Goal: Task Accomplishment & Management: Manage account settings

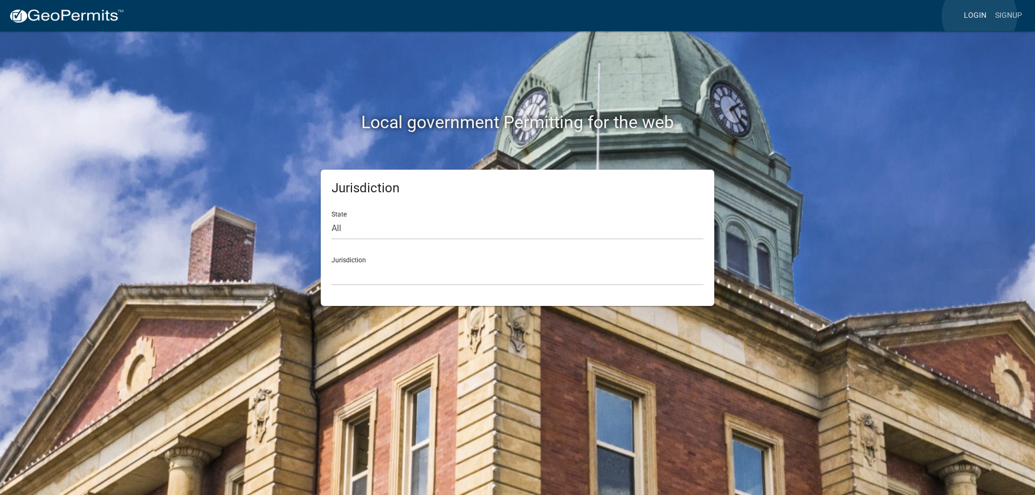
click at [979, 16] on link "Login" at bounding box center [974, 15] width 31 height 20
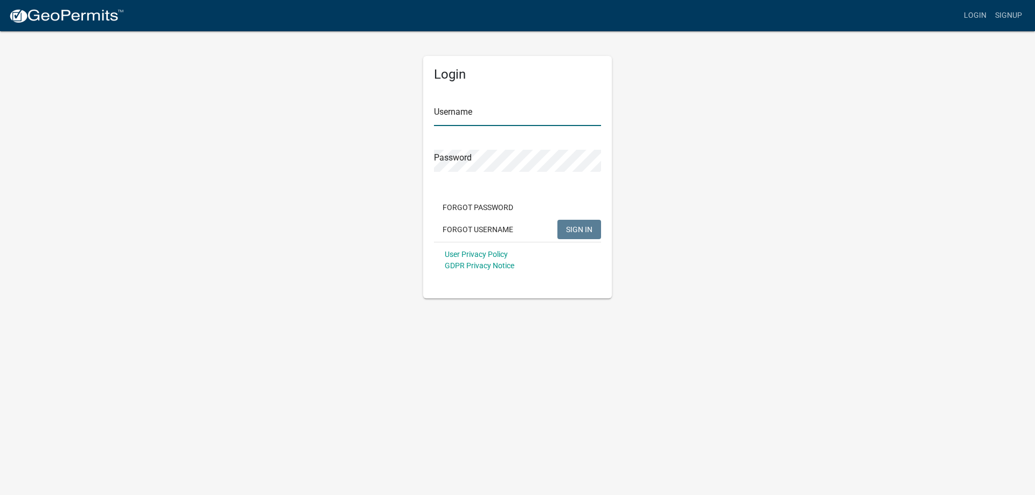
type input "[PERSON_NAME][EMAIL_ADDRESS][PERSON_NAME][DOMAIN_NAME]"
click at [580, 229] on span "SIGN IN" at bounding box center [579, 229] width 26 height 9
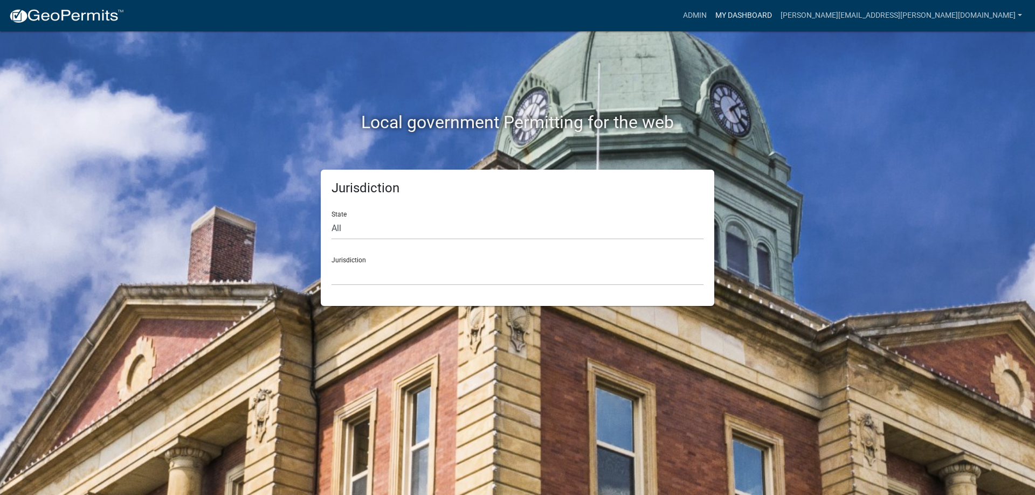
click at [776, 11] on link "My Dashboard" at bounding box center [743, 15] width 65 height 20
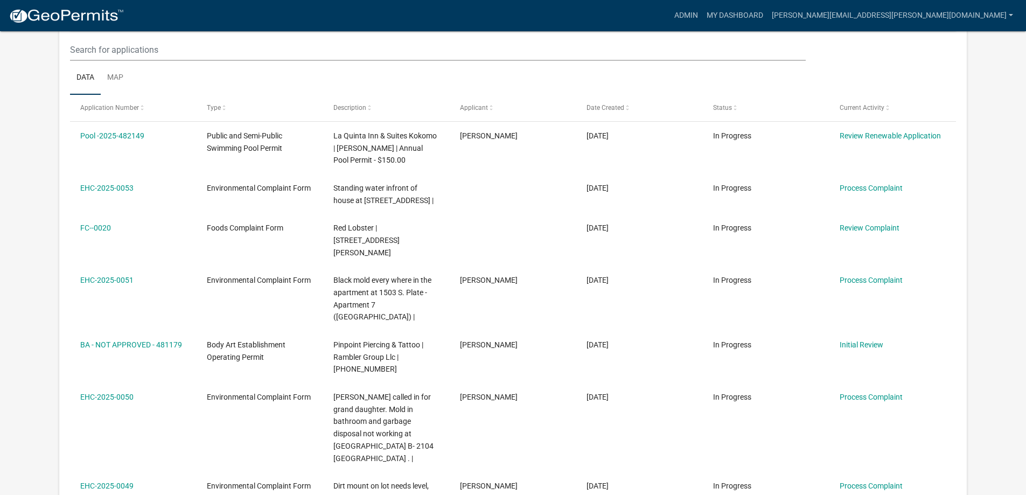
scroll to position [269, 0]
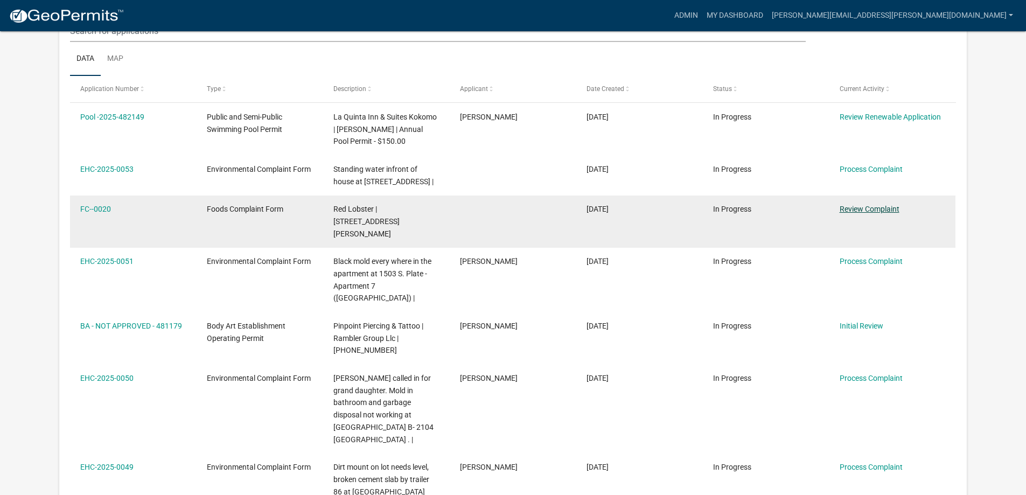
click at [889, 210] on link "Review Complaint" at bounding box center [870, 209] width 60 height 9
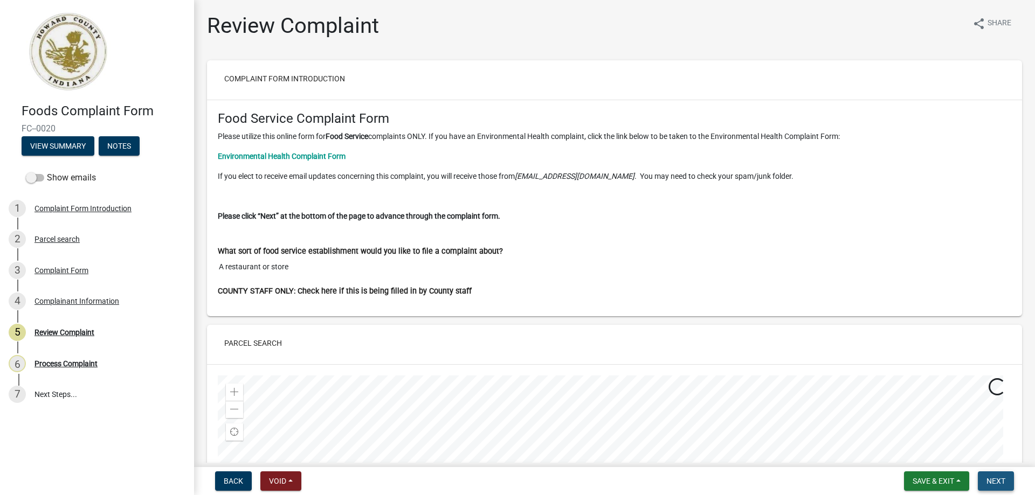
click at [994, 480] on span "Next" at bounding box center [995, 481] width 19 height 9
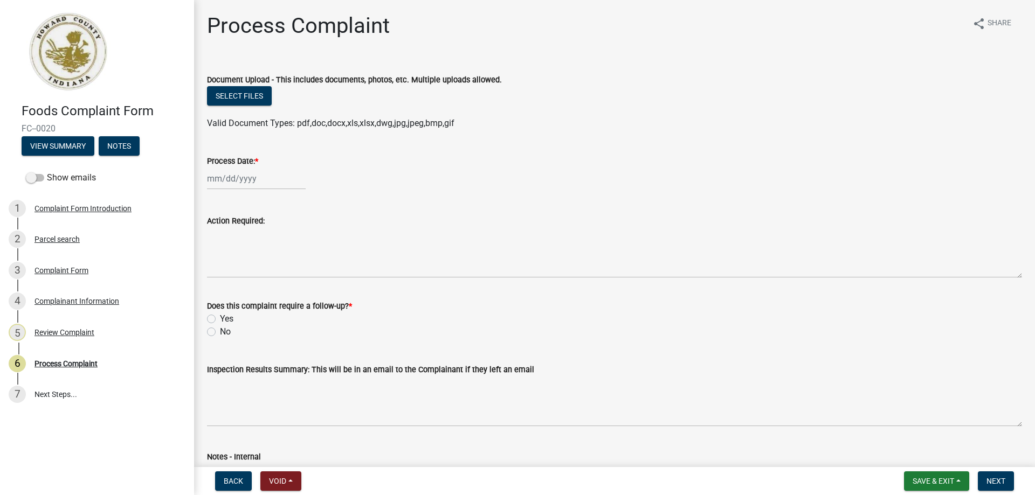
click at [244, 178] on div at bounding box center [256, 179] width 99 height 22
select select "9"
select select "2025"
click at [216, 285] on div "22" at bounding box center [217, 287] width 17 height 17
type input "[DATE]"
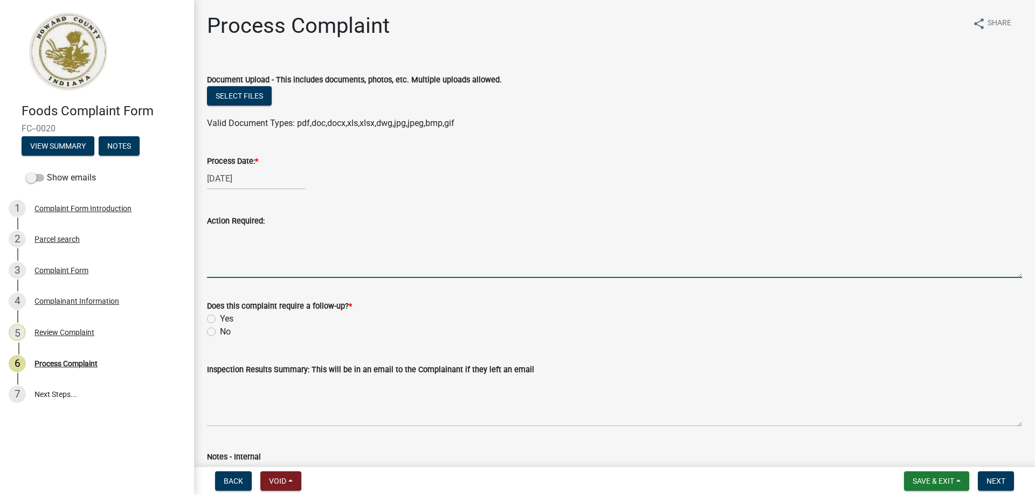
click at [227, 248] on textarea "Action Required:" at bounding box center [614, 252] width 815 height 51
type textarea "Complaint inspection"
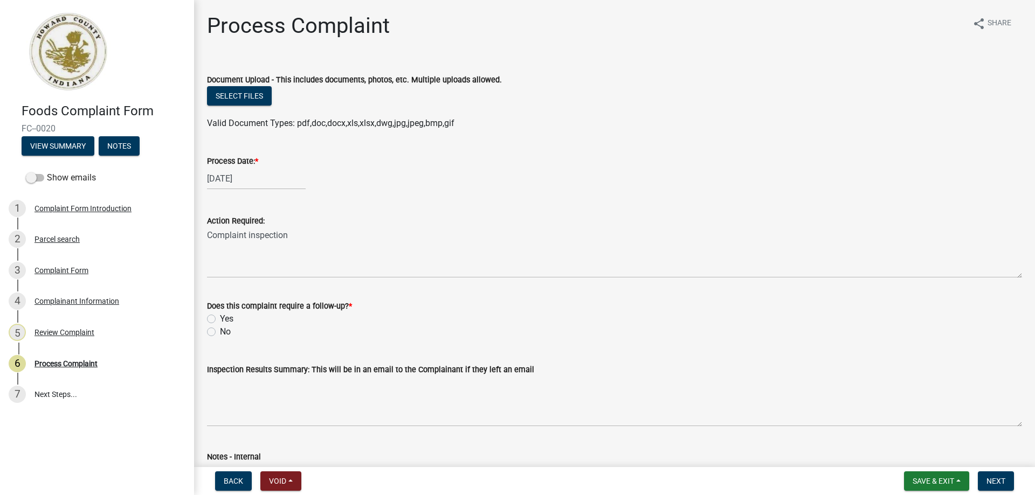
click at [220, 333] on label "No" at bounding box center [225, 331] width 11 height 13
click at [220, 332] on input "No" at bounding box center [223, 328] width 7 height 7
radio input "true"
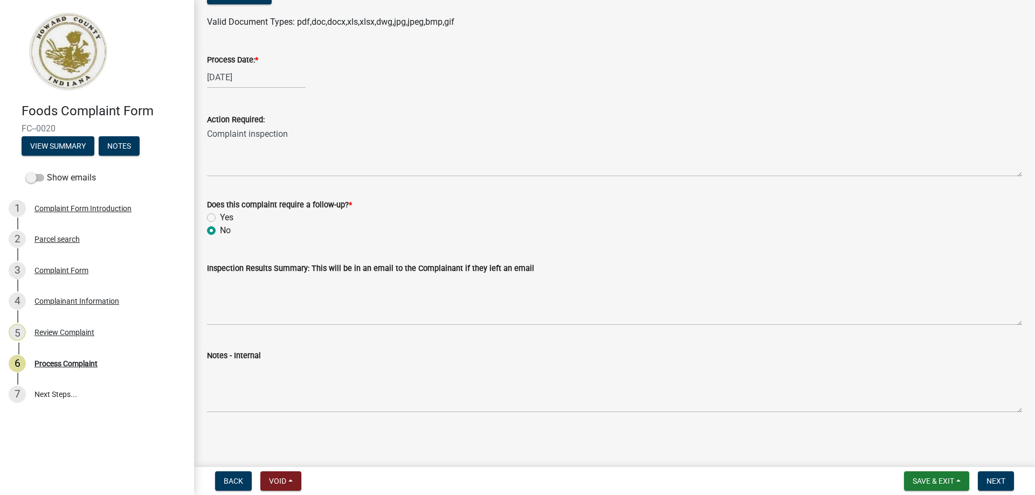
scroll to position [102, 0]
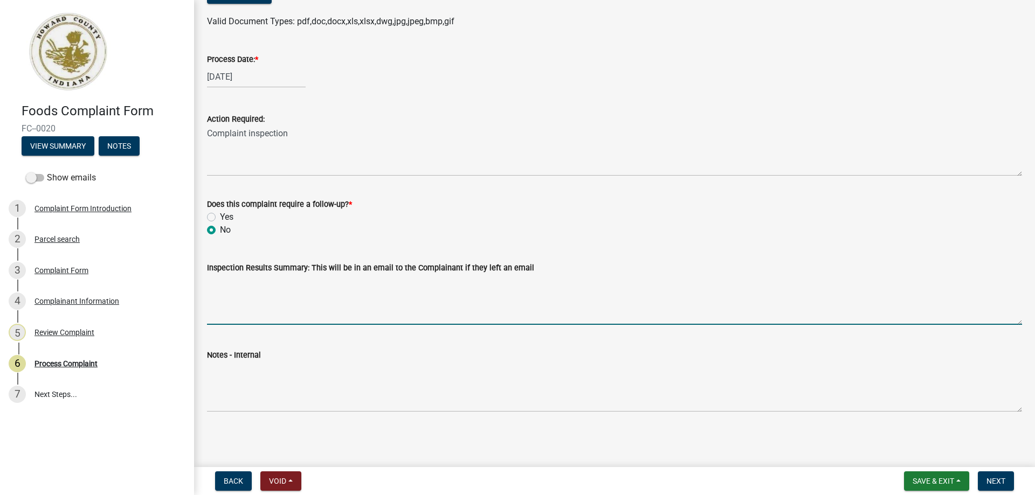
click at [228, 301] on textarea "Inspection Results Summary: This will be in an email to the Complainant if they…" at bounding box center [614, 299] width 815 height 51
type textarea "Complaint inspection conducted. Reports are available, upon request, [DATE]."
click at [990, 481] on span "Next" at bounding box center [995, 481] width 19 height 9
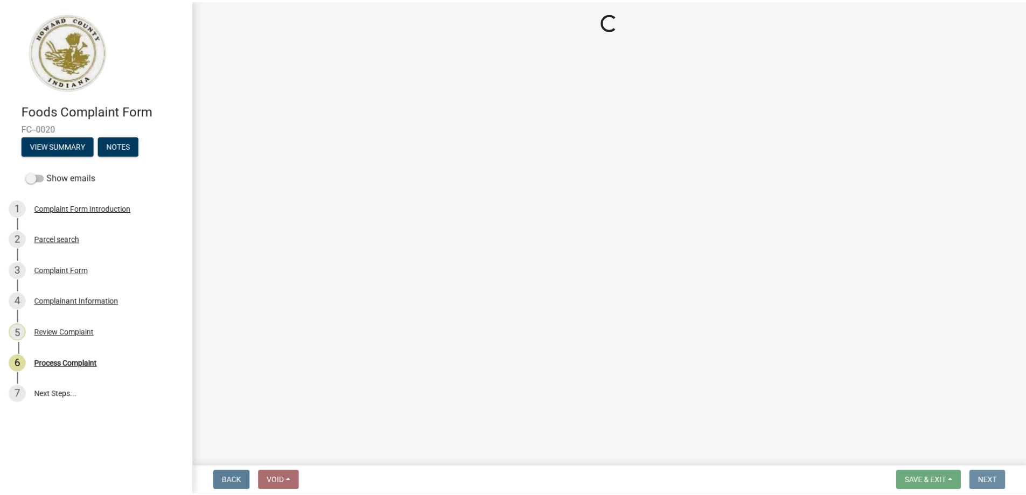
scroll to position [0, 0]
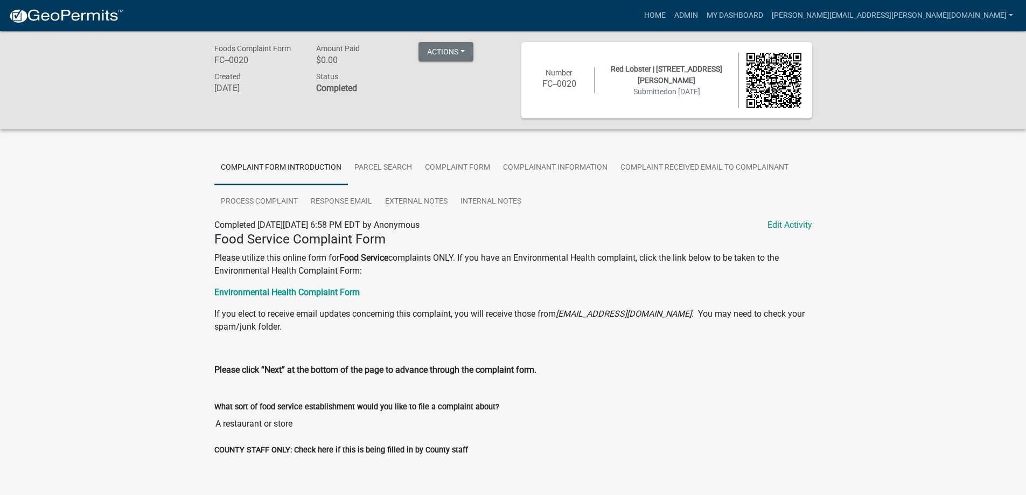
scroll to position [31, 0]
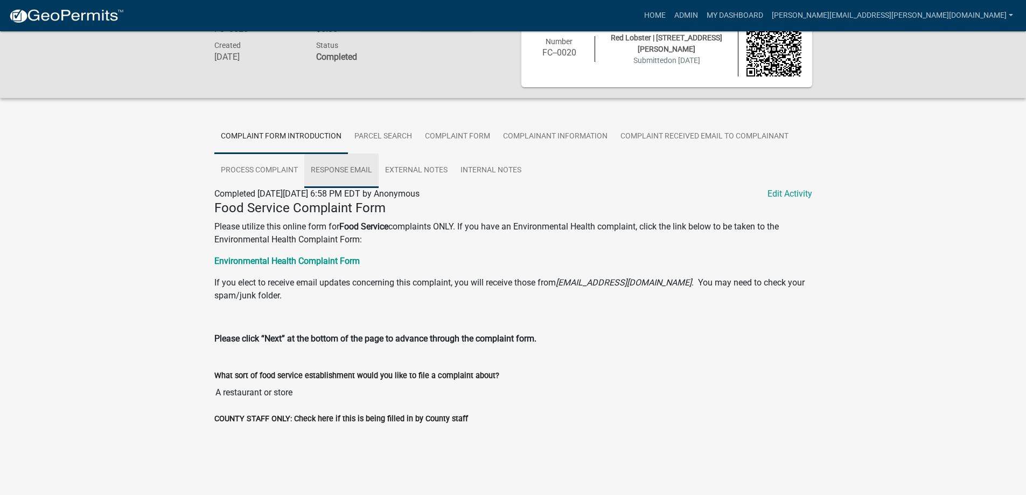
click at [350, 171] on link "Response Email" at bounding box center [341, 171] width 74 height 34
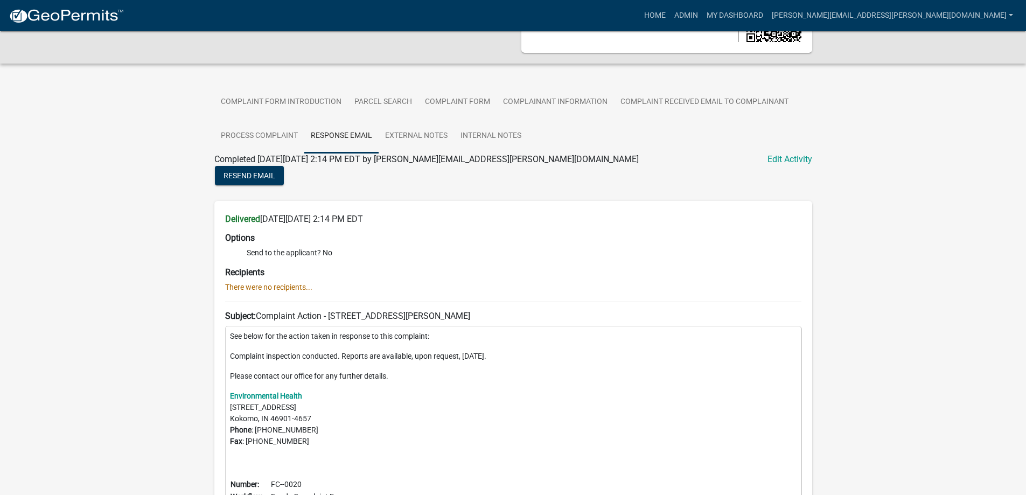
scroll to position [0, 0]
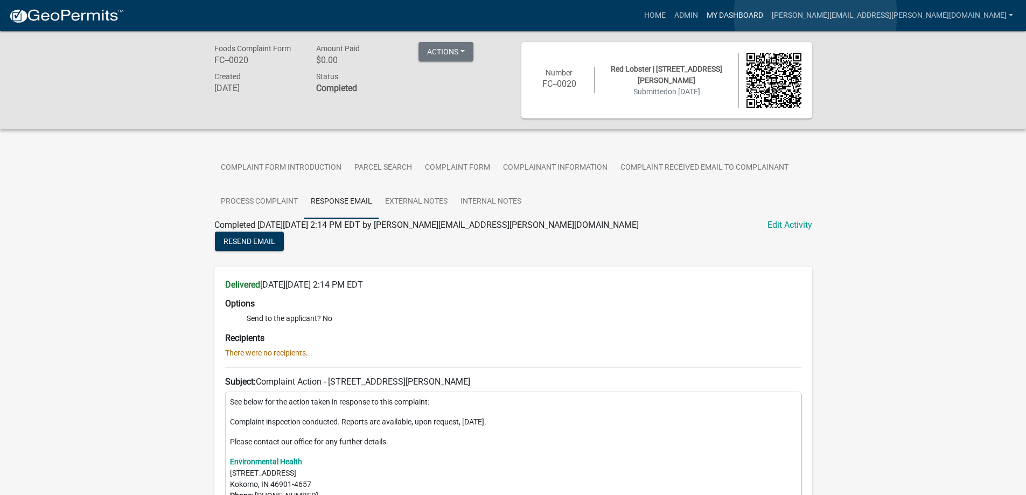
click at [768, 15] on link "My Dashboard" at bounding box center [735, 15] width 65 height 20
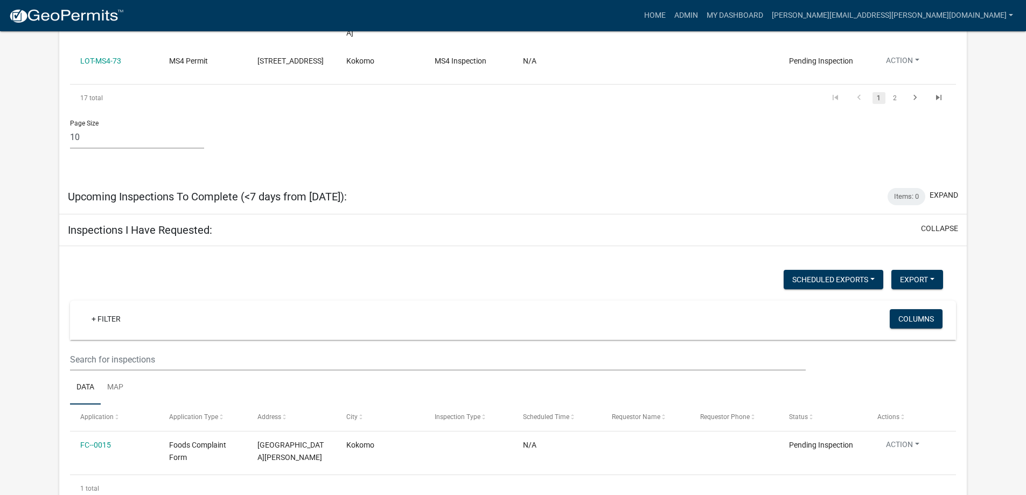
scroll to position [2079, 0]
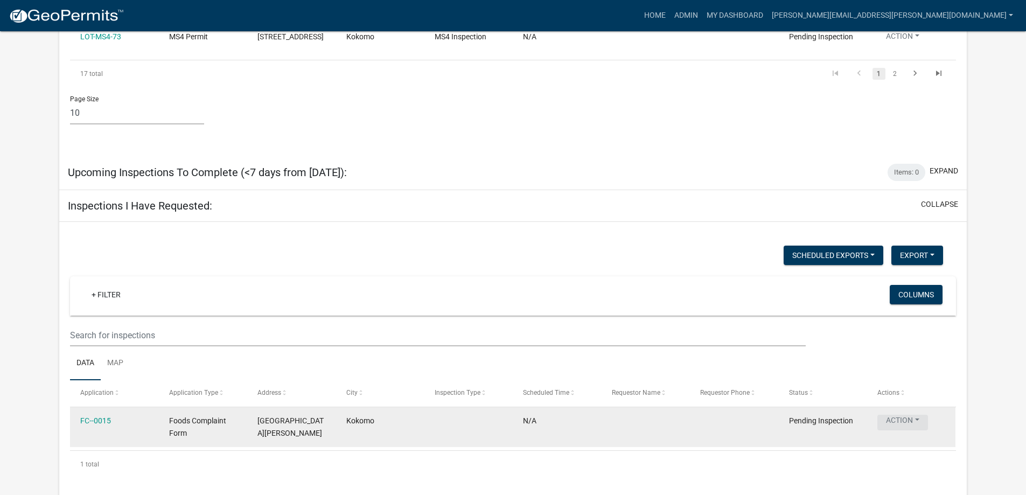
click at [902, 415] on button "Action" at bounding box center [903, 423] width 51 height 16
click at [108, 416] on link "FC--0015" at bounding box center [95, 420] width 31 height 9
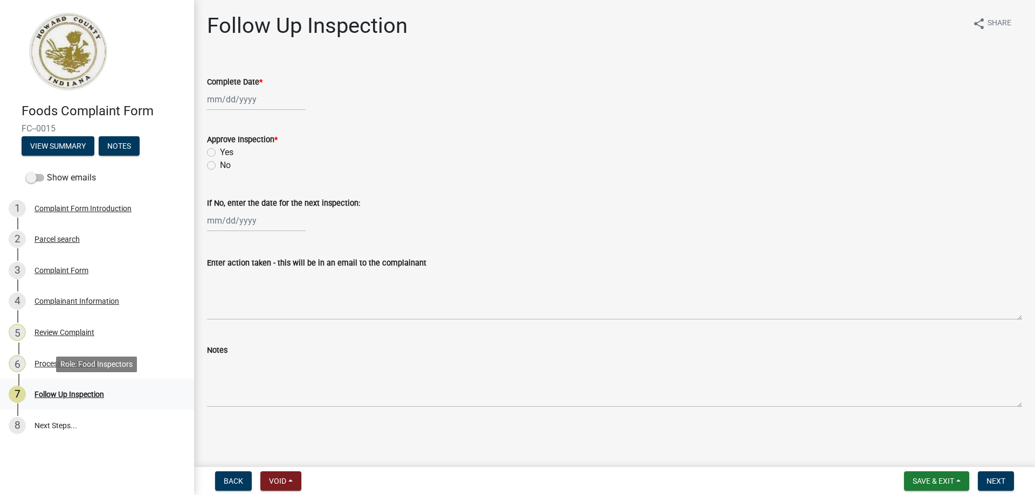
click at [83, 392] on div "Follow Up Inspection" at bounding box center [69, 395] width 70 height 8
click at [219, 102] on div at bounding box center [256, 99] width 99 height 22
select select "9"
select select "2025"
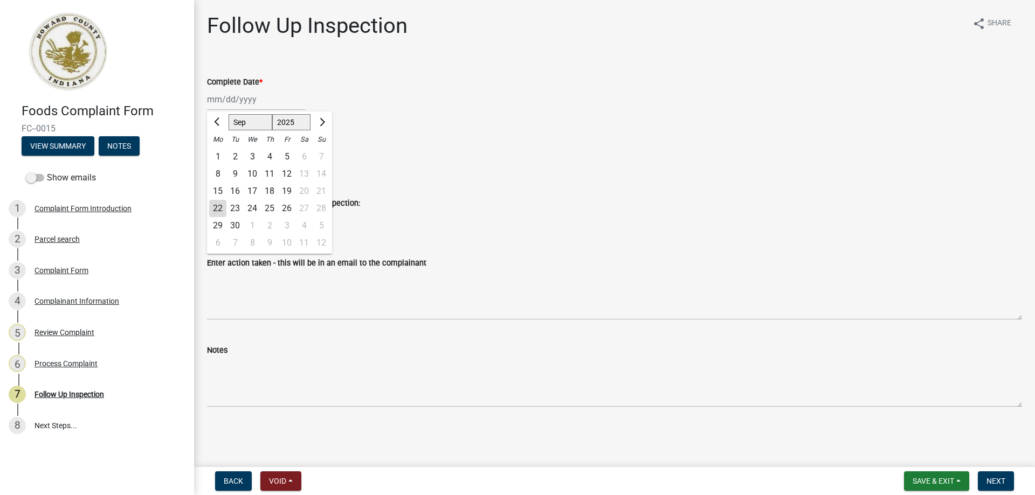
drag, startPoint x: 220, startPoint y: 204, endPoint x: 207, endPoint y: 163, distance: 42.8
click at [219, 204] on div "22" at bounding box center [217, 208] width 17 height 17
type input "[DATE]"
click at [220, 150] on label "Yes" at bounding box center [226, 152] width 13 height 13
click at [220, 150] on input "Yes" at bounding box center [223, 149] width 7 height 7
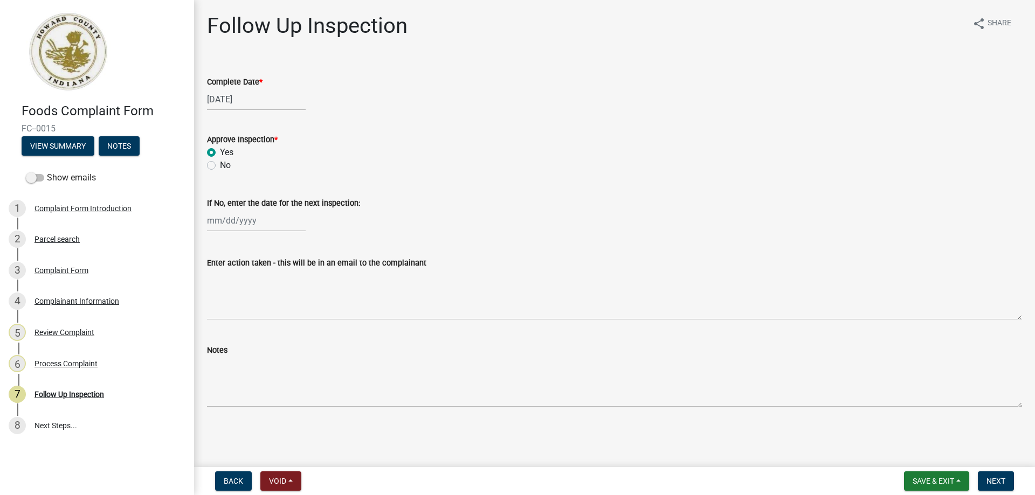
radio input "true"
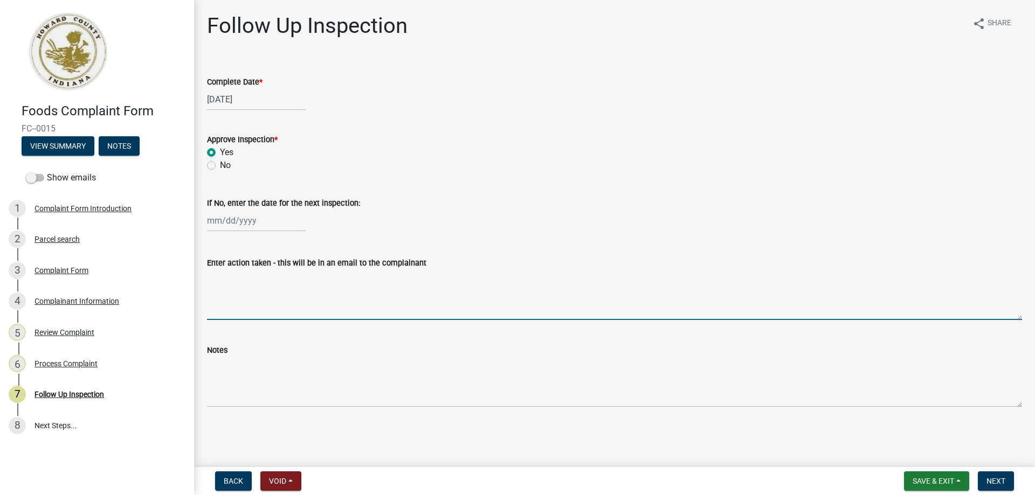
click at [217, 302] on textarea "Enter action taken - this will be in an email to the complainant" at bounding box center [614, 294] width 815 height 51
type textarea "Follow-up conducted with supervisor. Establishment approved to re-open with a p…"
click at [998, 483] on span "Next" at bounding box center [995, 481] width 19 height 9
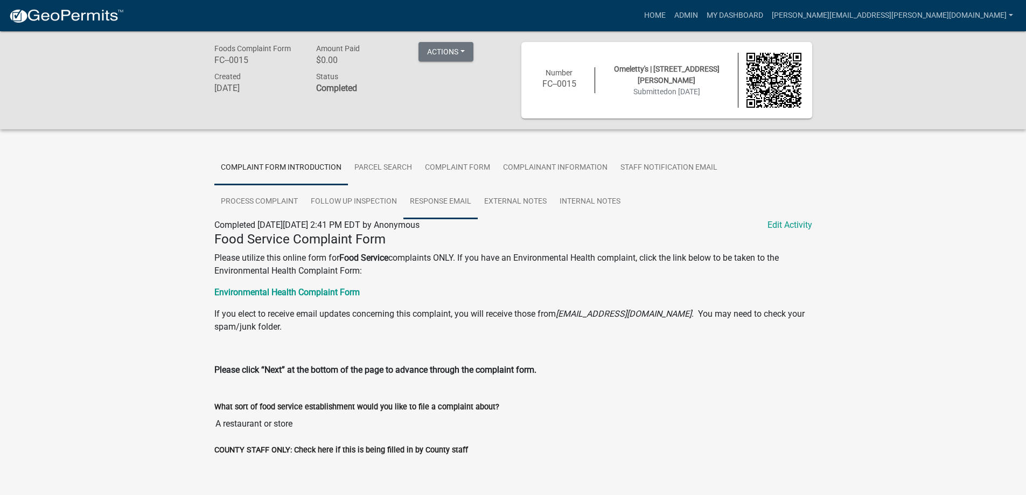
click at [452, 198] on link "Response Email" at bounding box center [441, 202] width 74 height 34
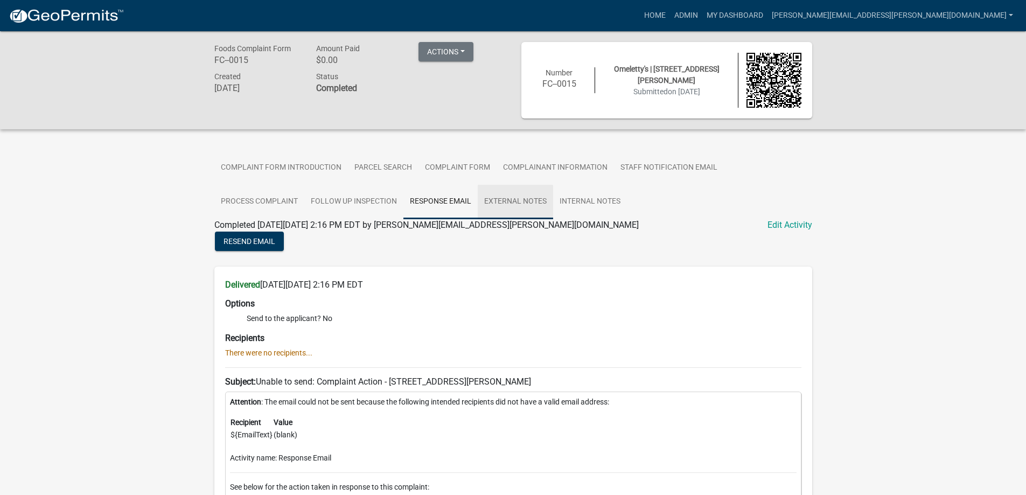
click at [523, 197] on link "External Notes" at bounding box center [515, 202] width 75 height 34
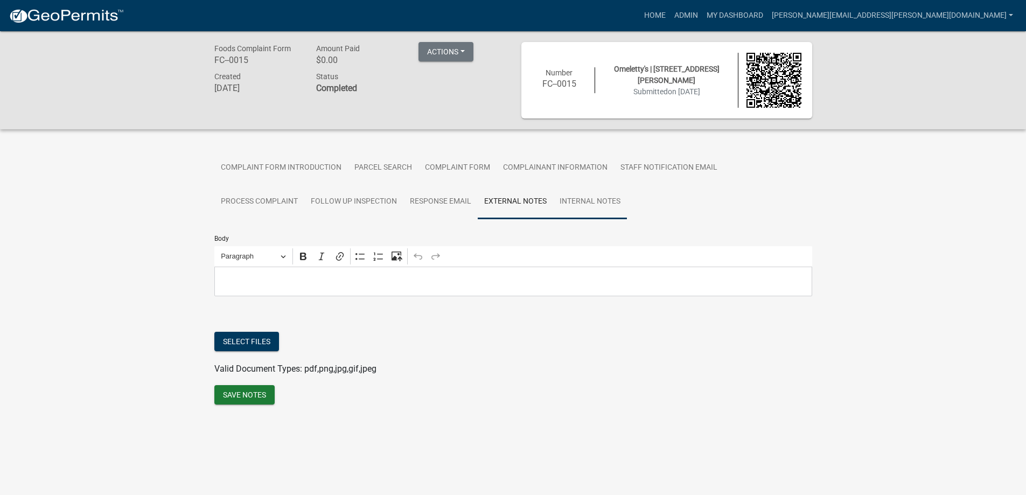
click at [576, 196] on link "Internal Notes" at bounding box center [590, 202] width 74 height 34
click at [768, 10] on link "My Dashboard" at bounding box center [735, 15] width 65 height 20
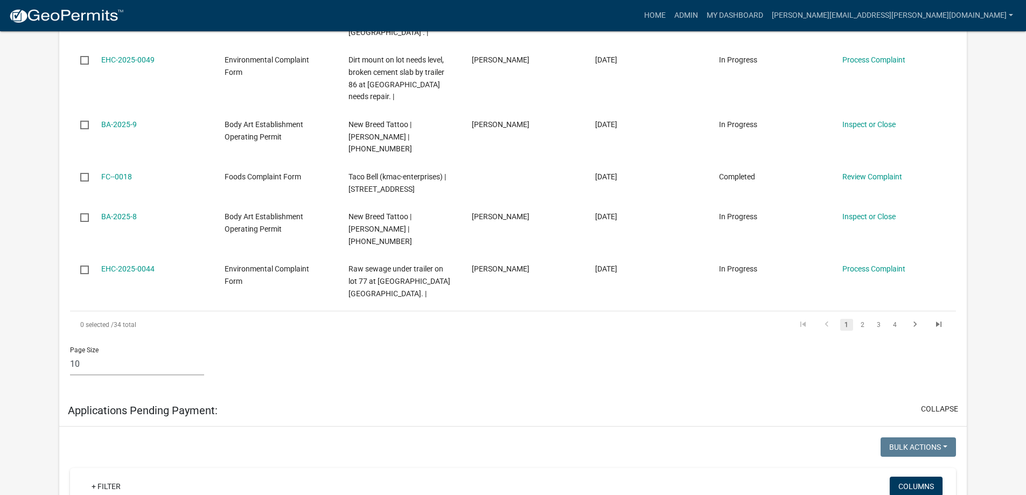
scroll to position [700, 0]
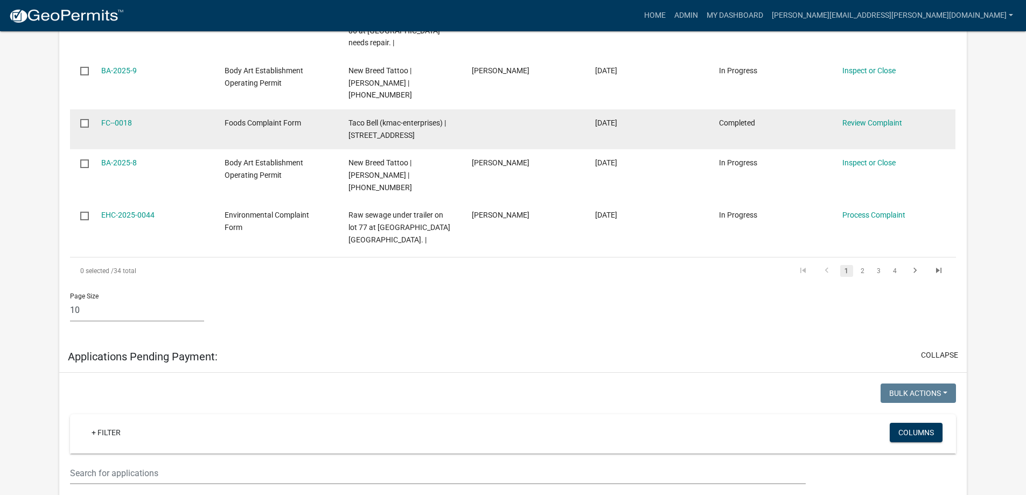
click at [334, 115] on datatable-body-cell "Foods Complaint Form" at bounding box center [275, 129] width 123 height 40
click at [862, 119] on link "Review Complaint" at bounding box center [873, 123] width 60 height 9
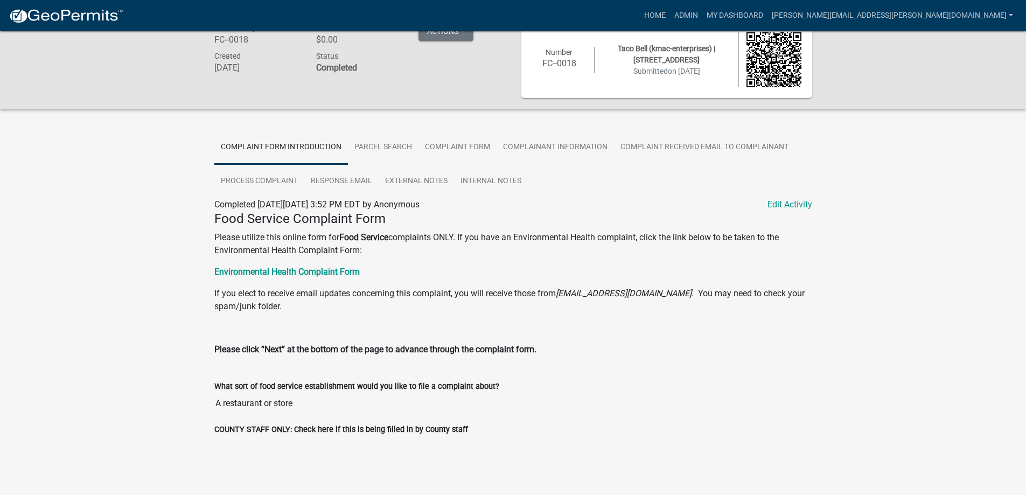
scroll to position [31, 0]
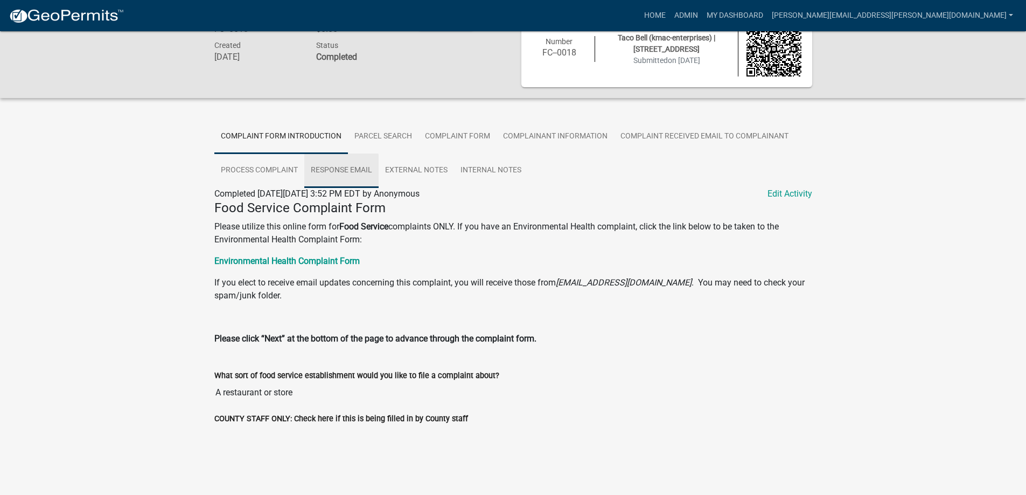
click at [348, 172] on link "Response Email" at bounding box center [341, 171] width 74 height 34
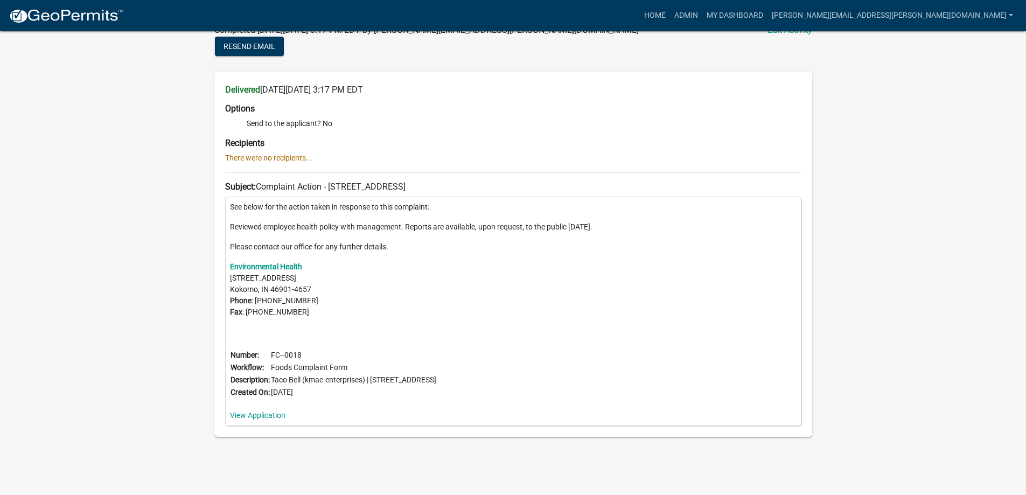
scroll to position [0, 0]
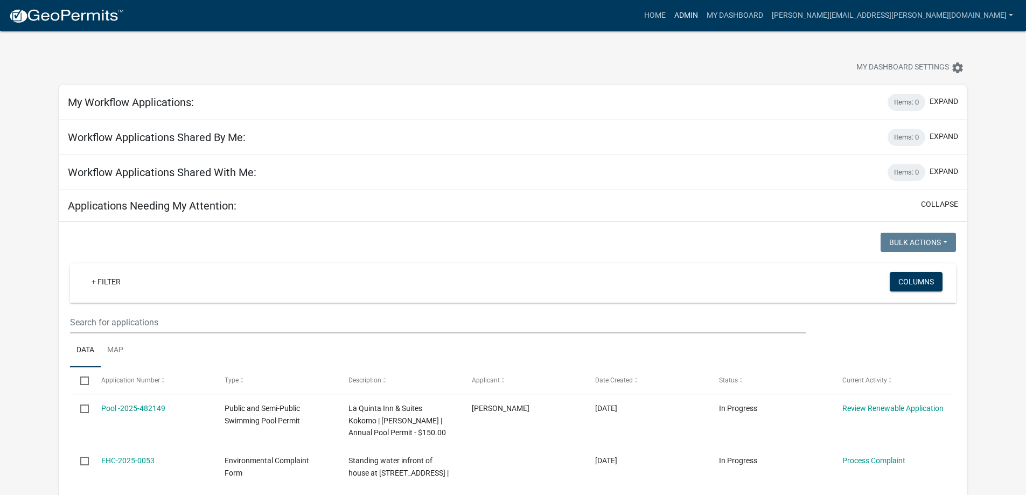
click at [703, 16] on link "Admin" at bounding box center [686, 15] width 32 height 20
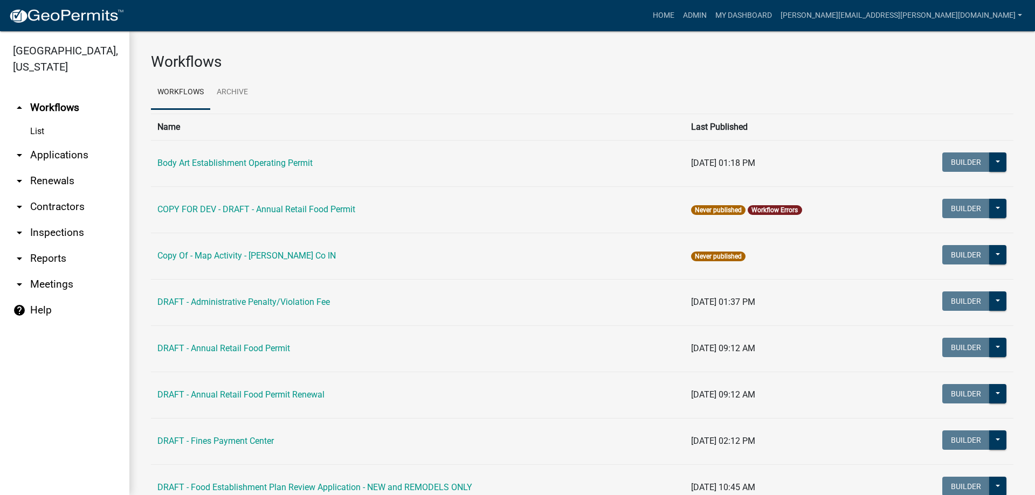
click at [53, 177] on link "arrow_drop_down Renewals" at bounding box center [64, 181] width 129 height 26
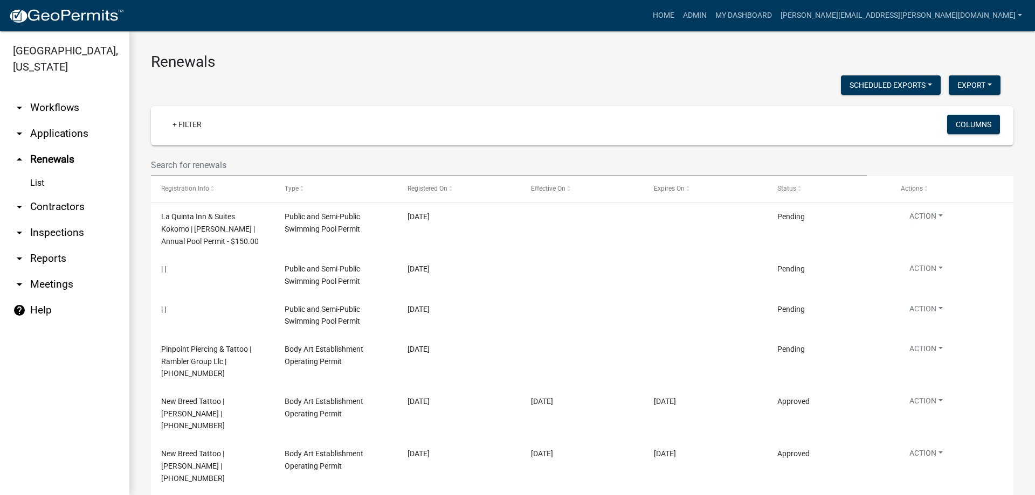
click at [54, 135] on link "arrow_drop_down Applications" at bounding box center [64, 134] width 129 height 26
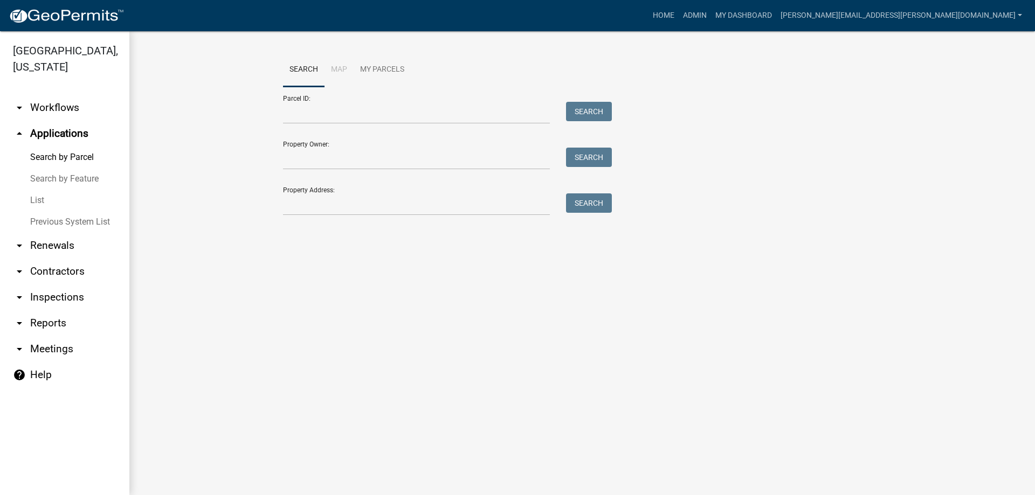
click at [37, 207] on link "List" at bounding box center [64, 201] width 129 height 22
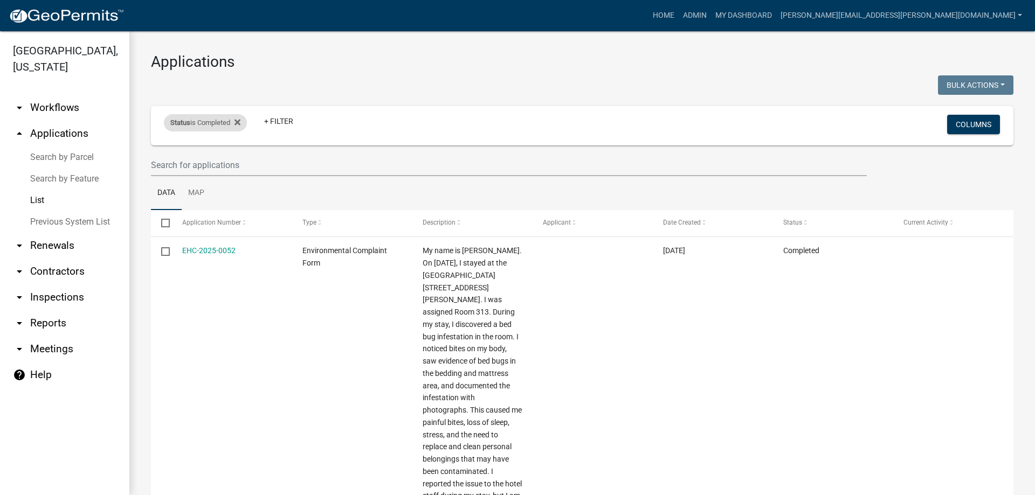
click at [198, 126] on div "Status is Completed" at bounding box center [205, 122] width 83 height 17
select select "2"
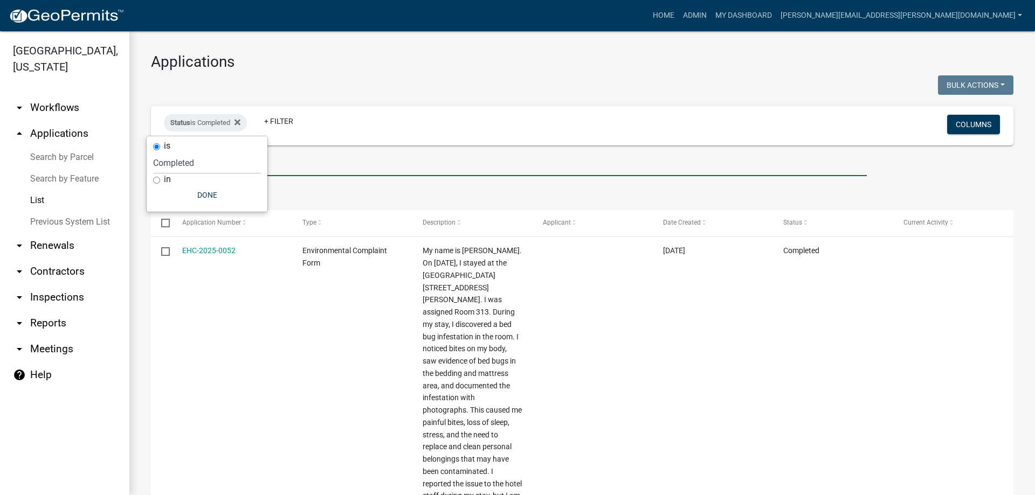
click at [315, 171] on input "text" at bounding box center [509, 165] width 716 height 22
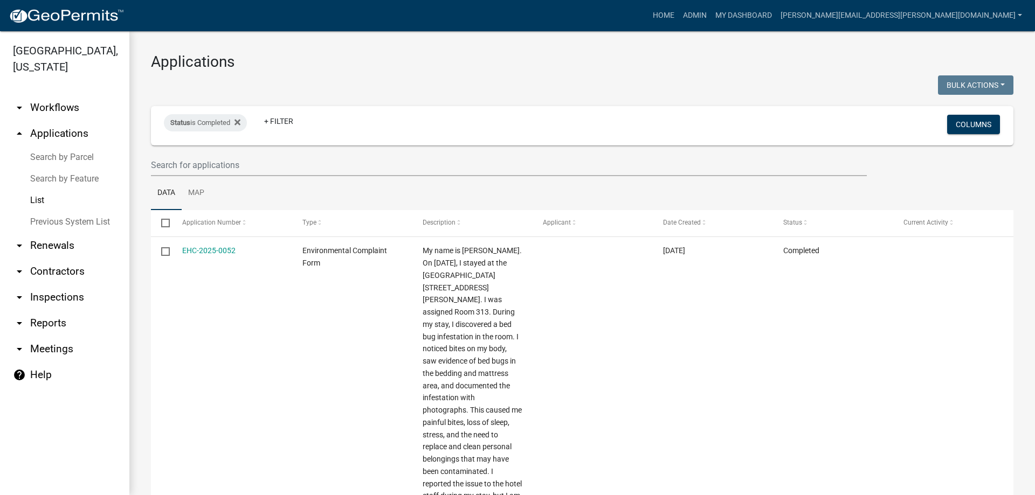
click at [63, 179] on link "Search by Feature" at bounding box center [64, 179] width 129 height 22
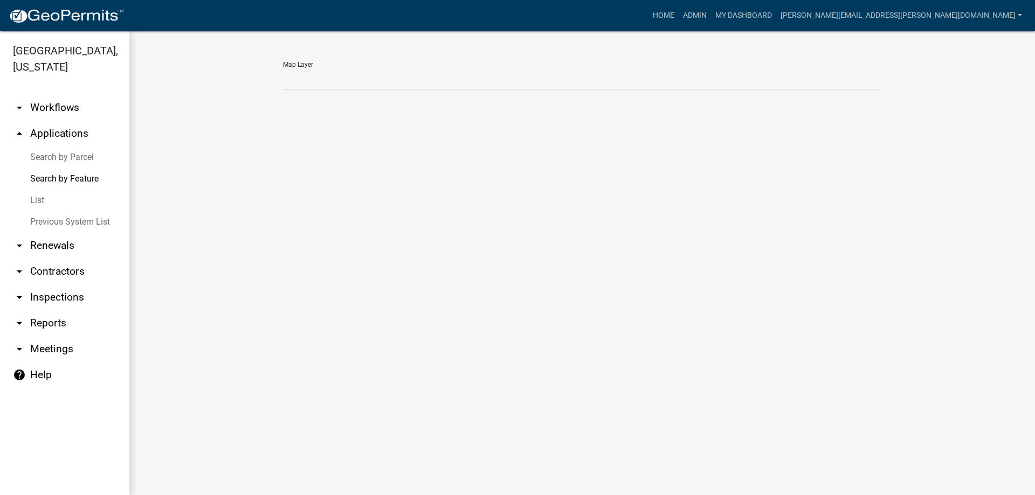
click at [61, 161] on link "Search by Parcel" at bounding box center [64, 158] width 129 height 22
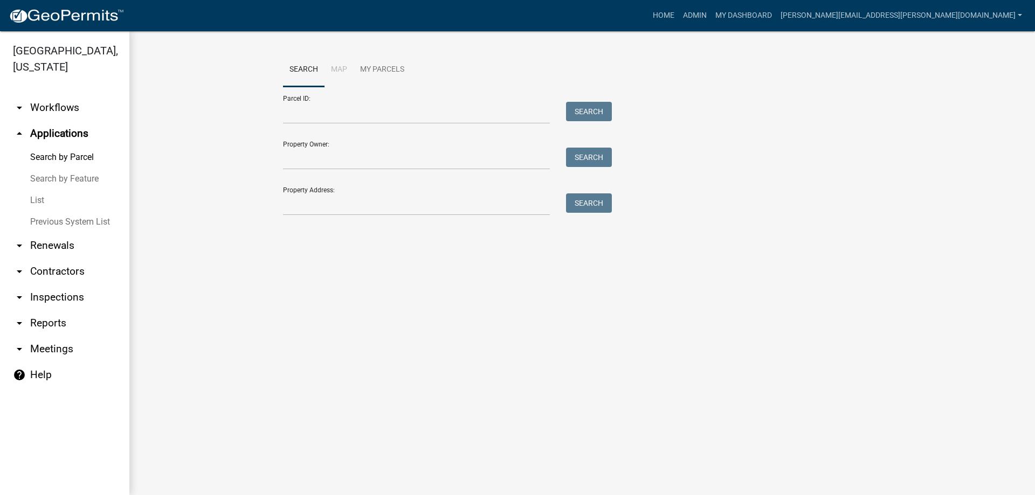
click at [44, 199] on link "List" at bounding box center [64, 201] width 129 height 22
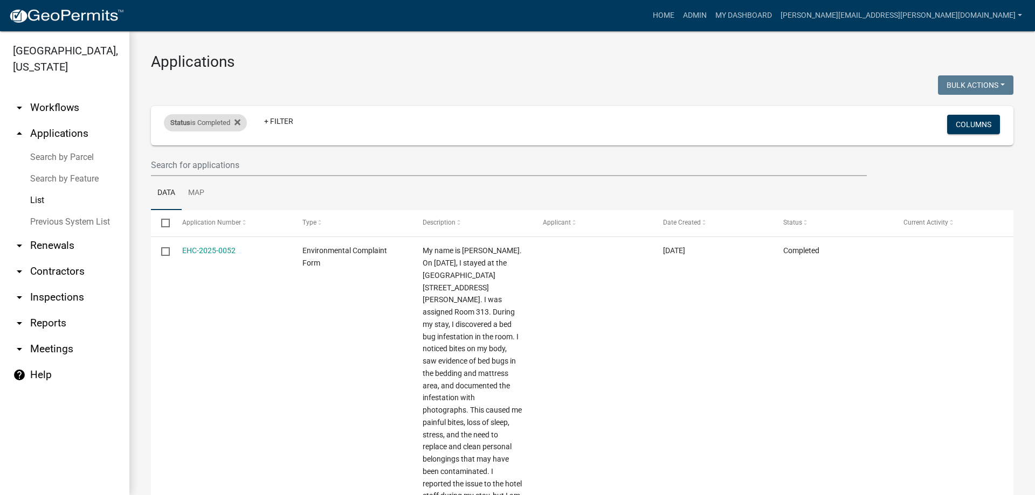
click at [196, 124] on div "Status is Completed" at bounding box center [205, 122] width 83 height 17
select select "2"
click at [173, 183] on div "in" at bounding box center [207, 179] width 108 height 11
click at [181, 160] on select "Select an option Not Started In Progress Completed Expired Locked Withdrawn Voi…" at bounding box center [207, 163] width 108 height 22
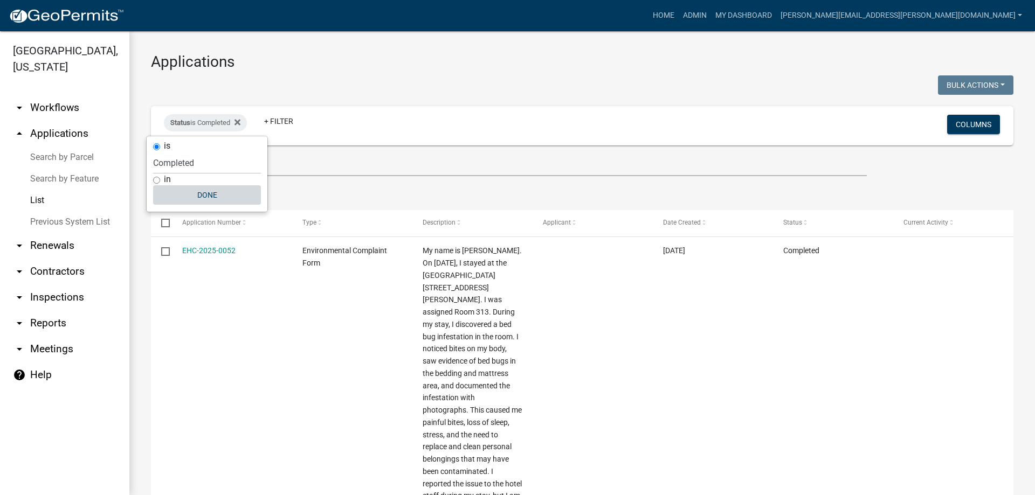
click at [213, 196] on button "Done" at bounding box center [207, 194] width 108 height 19
click at [776, 20] on link "My Dashboard" at bounding box center [743, 15] width 65 height 20
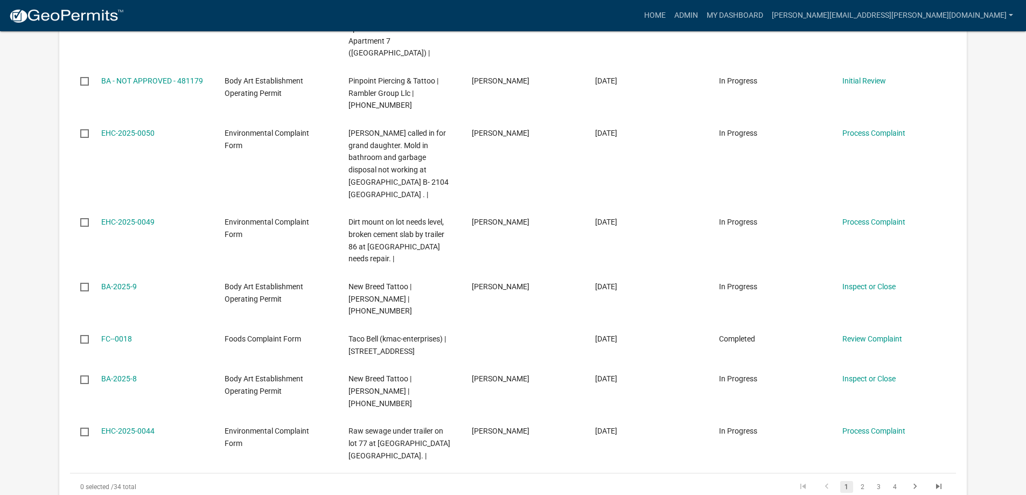
scroll to position [485, 0]
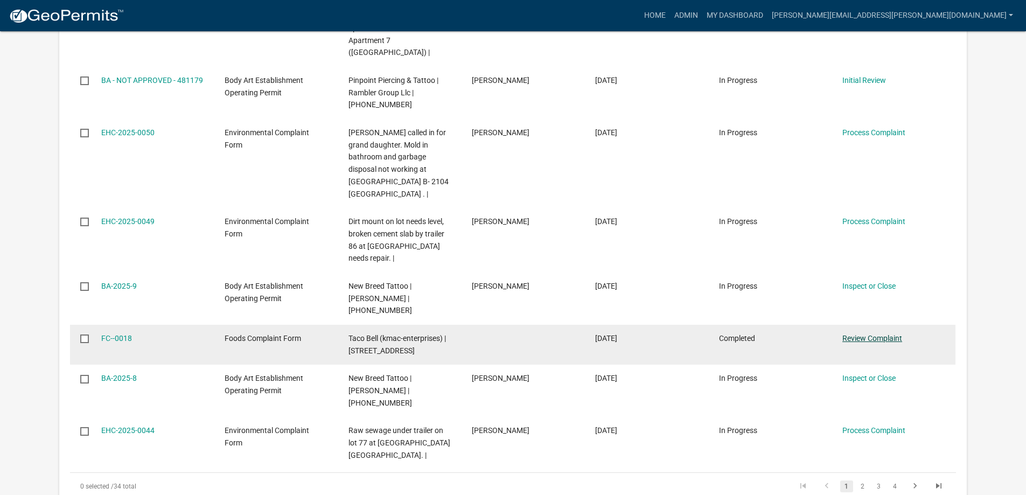
click at [881, 334] on link "Review Complaint" at bounding box center [873, 338] width 60 height 9
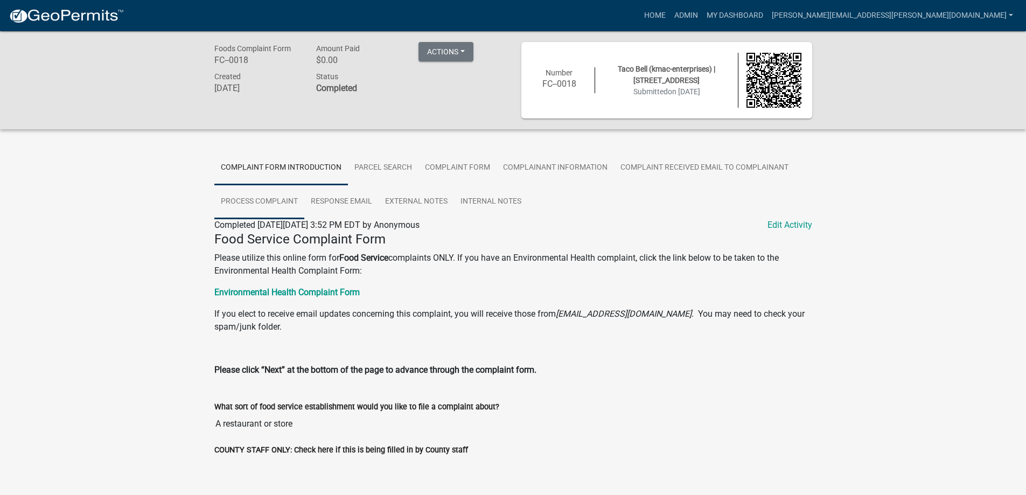
click at [269, 199] on link "Process Complaint" at bounding box center [259, 202] width 90 height 34
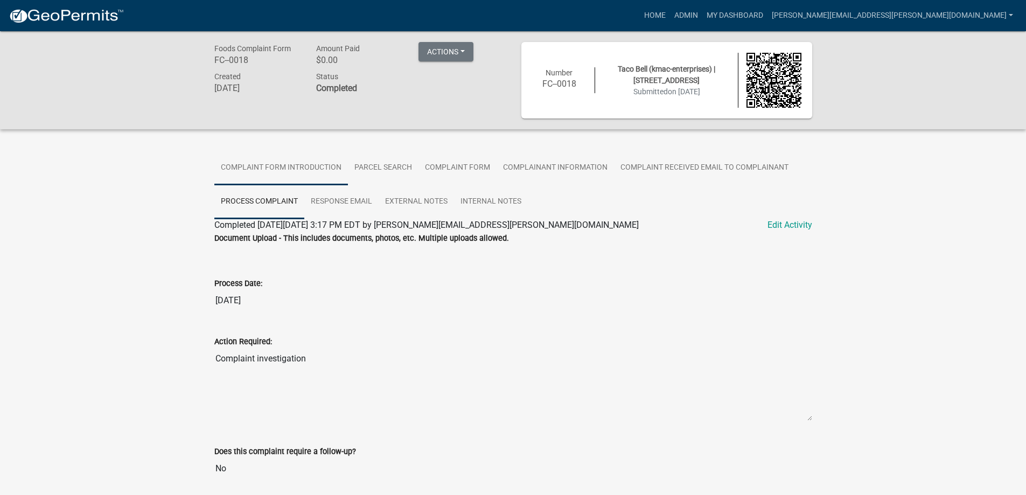
click at [287, 169] on link "Complaint Form Introduction" at bounding box center [281, 168] width 134 height 34
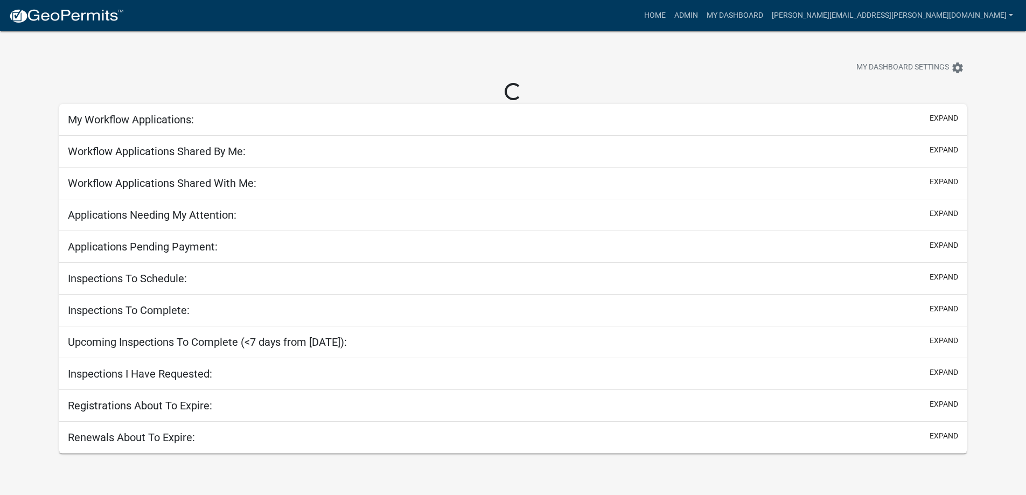
scroll to position [31, 0]
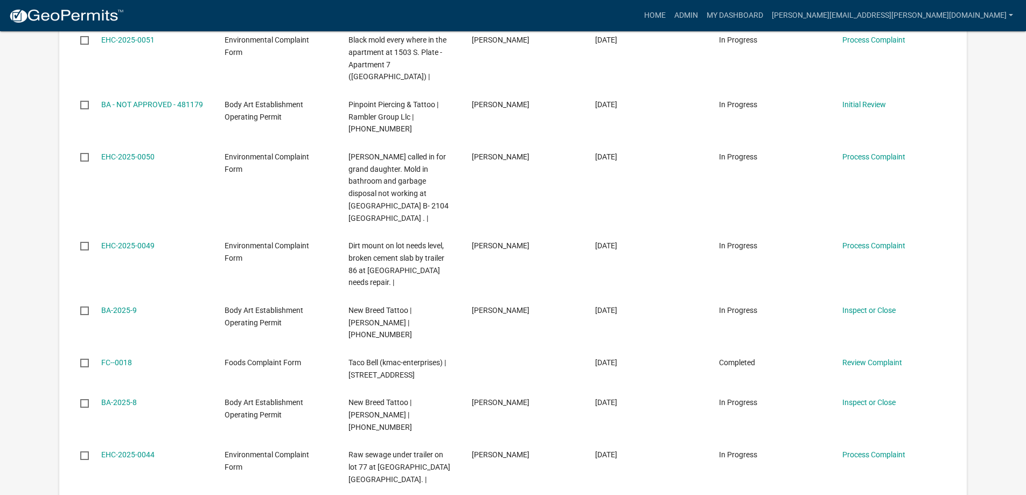
scroll to position [440, 0]
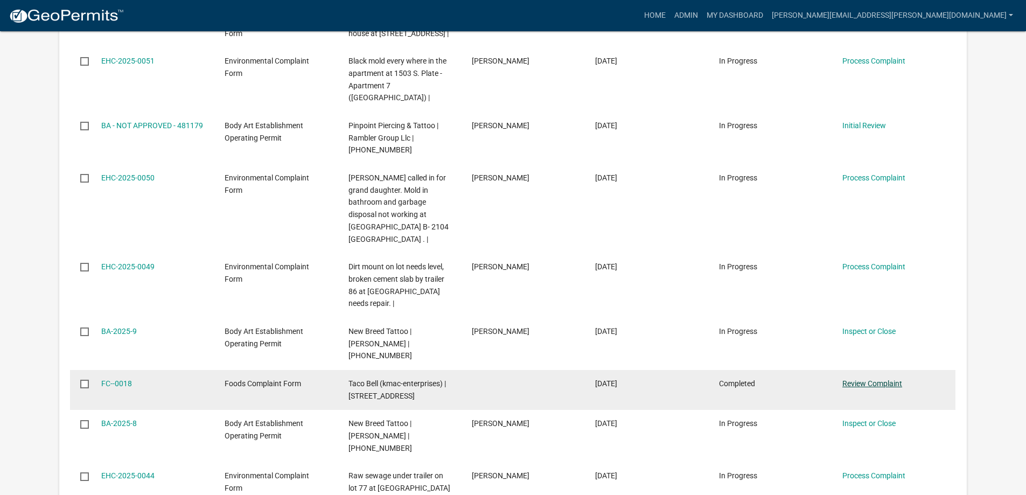
click at [864, 379] on link "Review Complaint" at bounding box center [873, 383] width 60 height 9
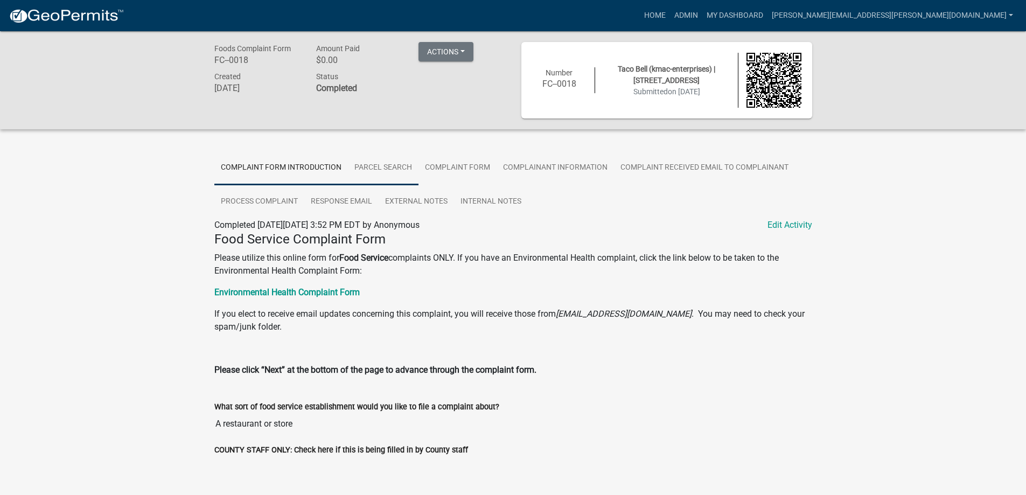
click at [383, 167] on link "Parcel search" at bounding box center [383, 168] width 71 height 34
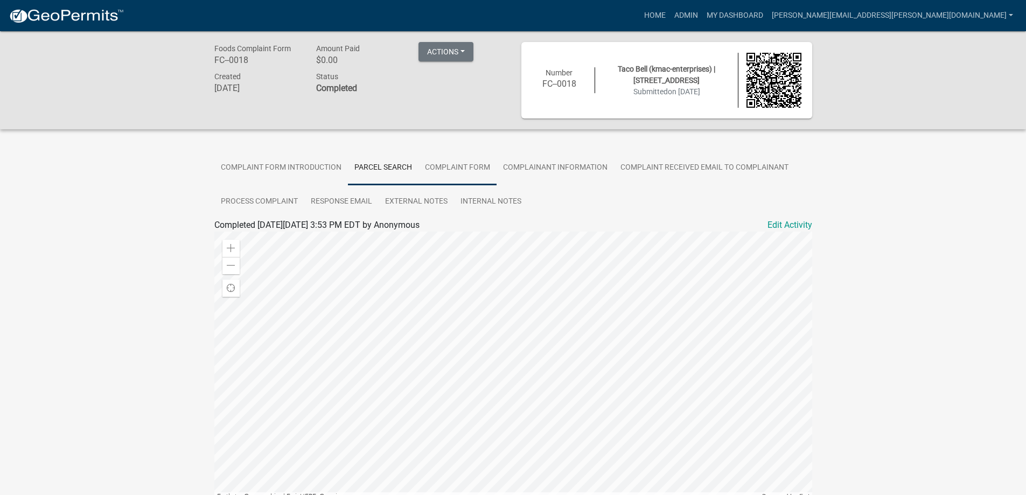
click at [441, 167] on link "Complaint Form" at bounding box center [458, 168] width 78 height 34
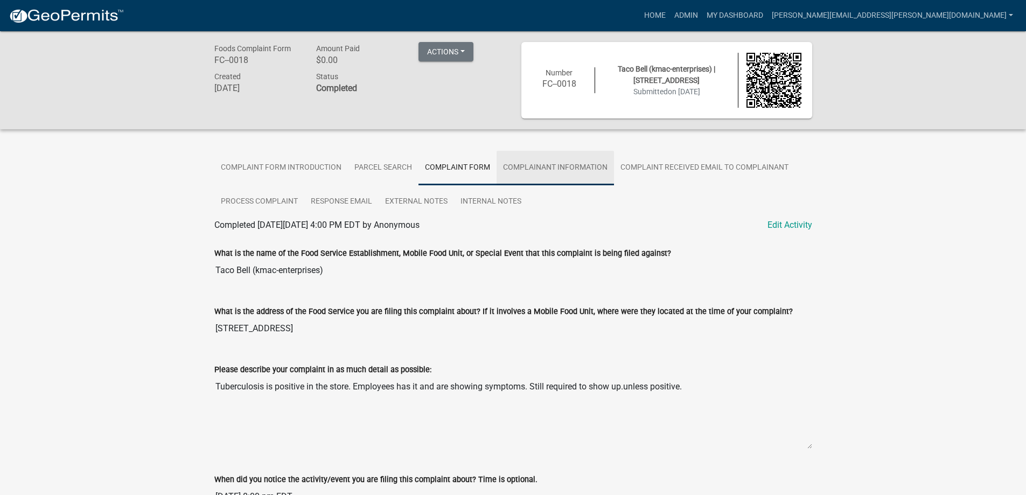
click at [525, 164] on link "Complainant Information" at bounding box center [555, 168] width 117 height 34
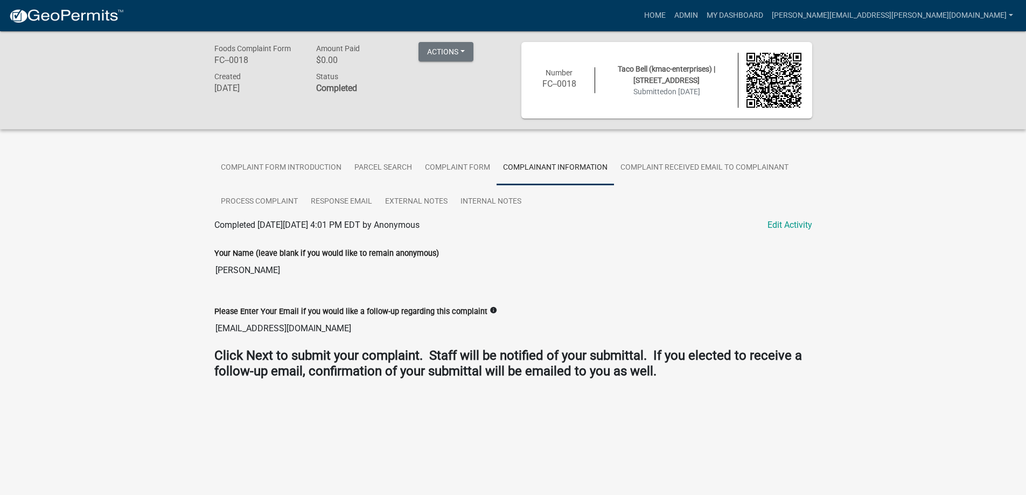
scroll to position [31, 0]
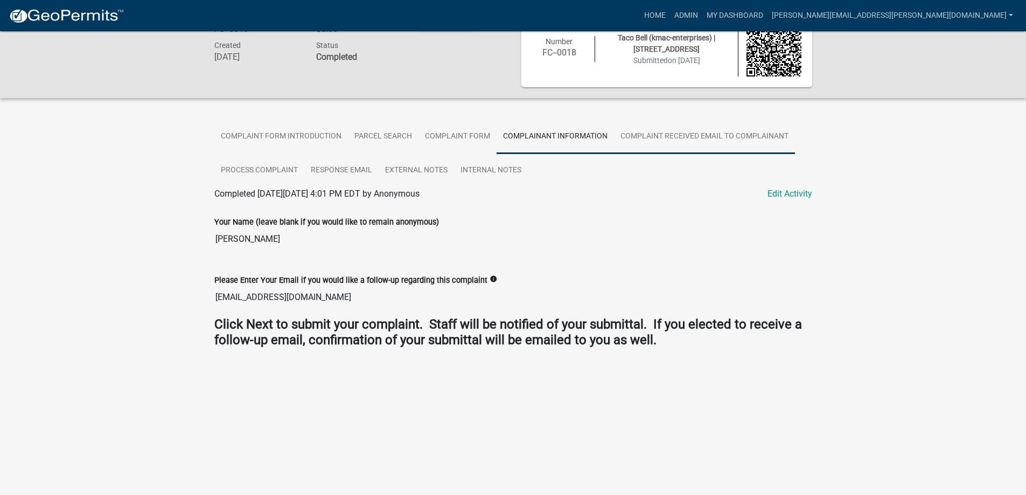
click at [640, 136] on link "Complaint Received Email to Complainant" at bounding box center [704, 137] width 181 height 34
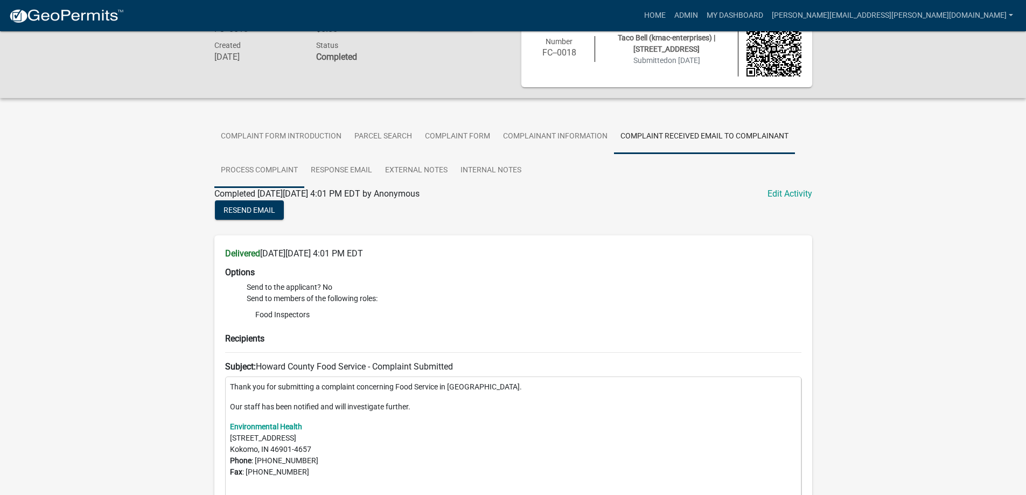
click at [242, 166] on link "Process Complaint" at bounding box center [259, 171] width 90 height 34
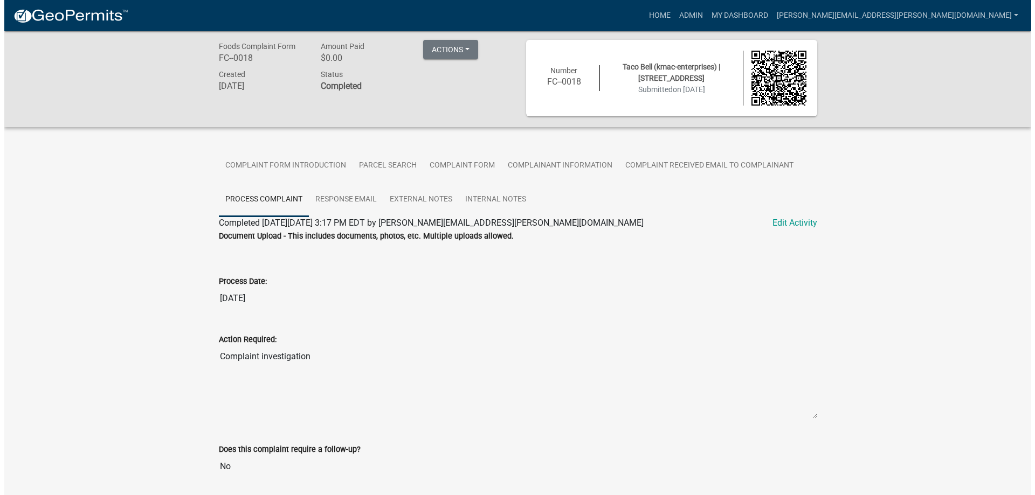
scroll to position [0, 0]
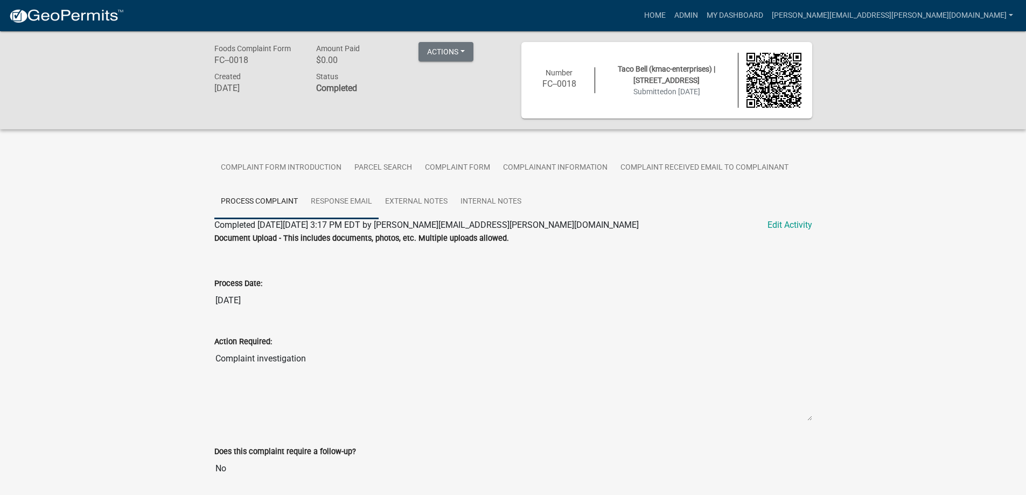
click at [330, 196] on link "Response Email" at bounding box center [341, 202] width 74 height 34
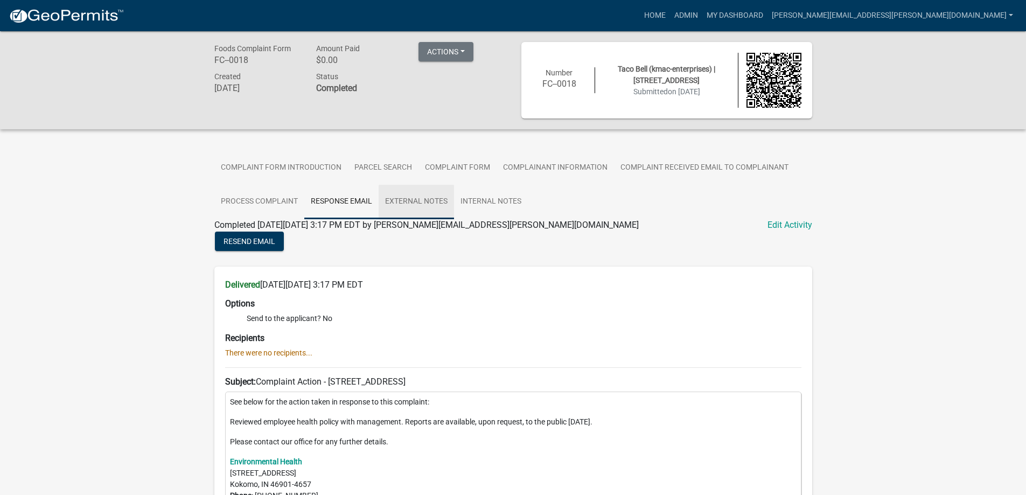
click at [414, 202] on link "External Notes" at bounding box center [416, 202] width 75 height 34
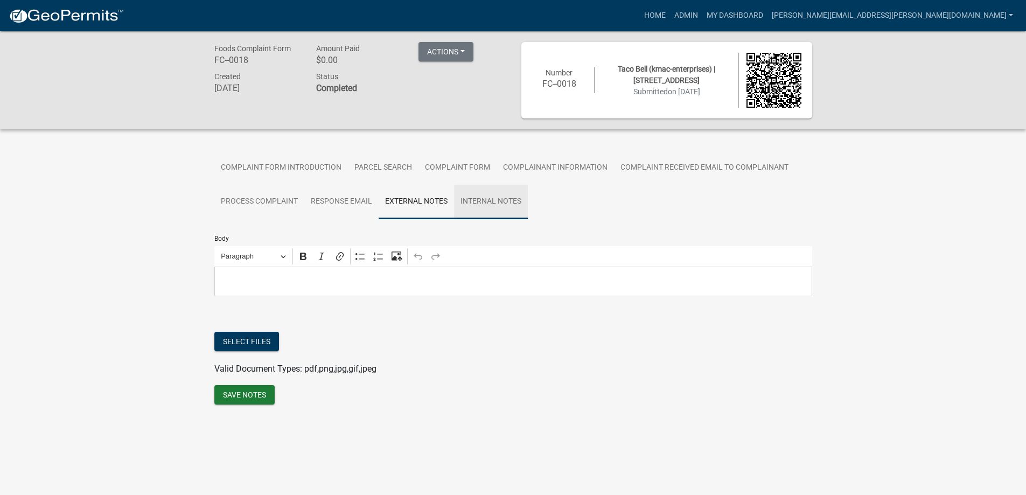
click at [471, 197] on link "Internal Notes" at bounding box center [491, 202] width 74 height 34
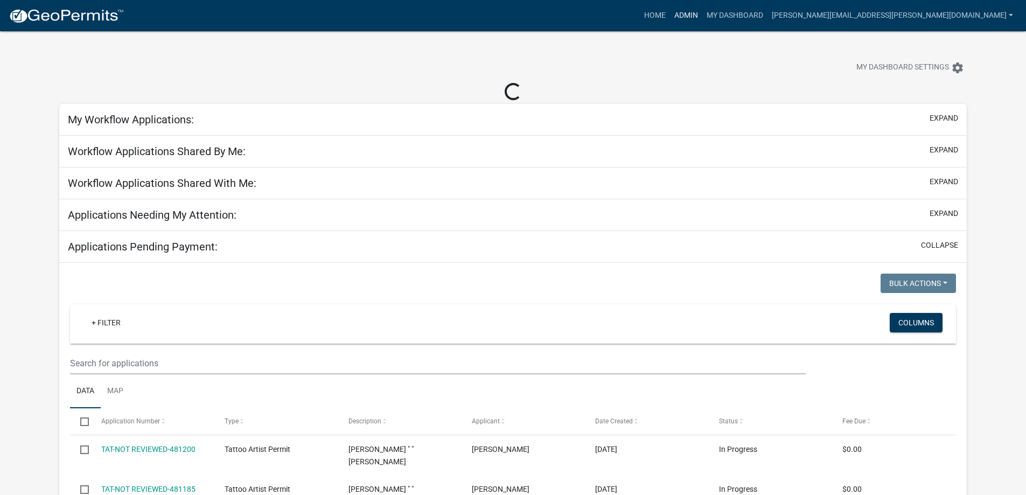
click at [703, 12] on link "Admin" at bounding box center [686, 15] width 32 height 20
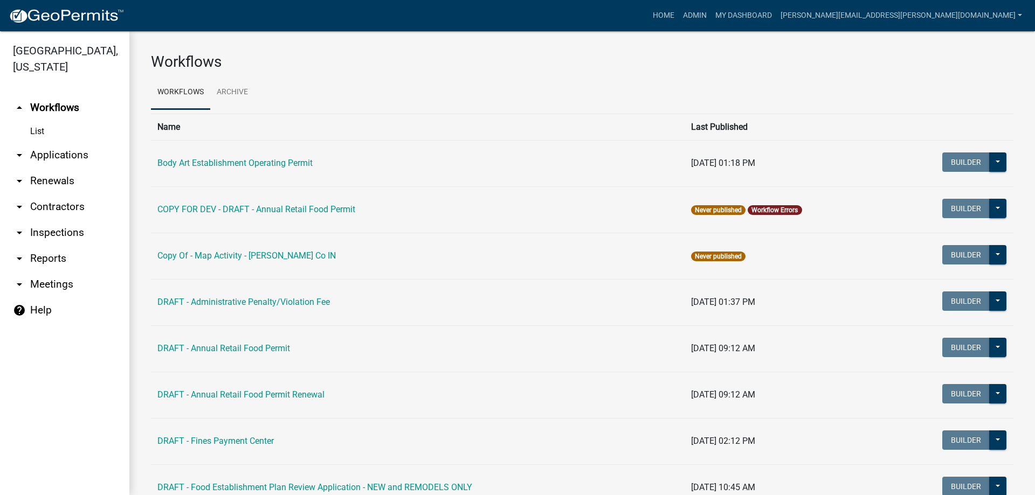
click at [32, 131] on link "List" at bounding box center [64, 132] width 129 height 22
click at [48, 151] on link "arrow_drop_down Applications" at bounding box center [64, 155] width 129 height 26
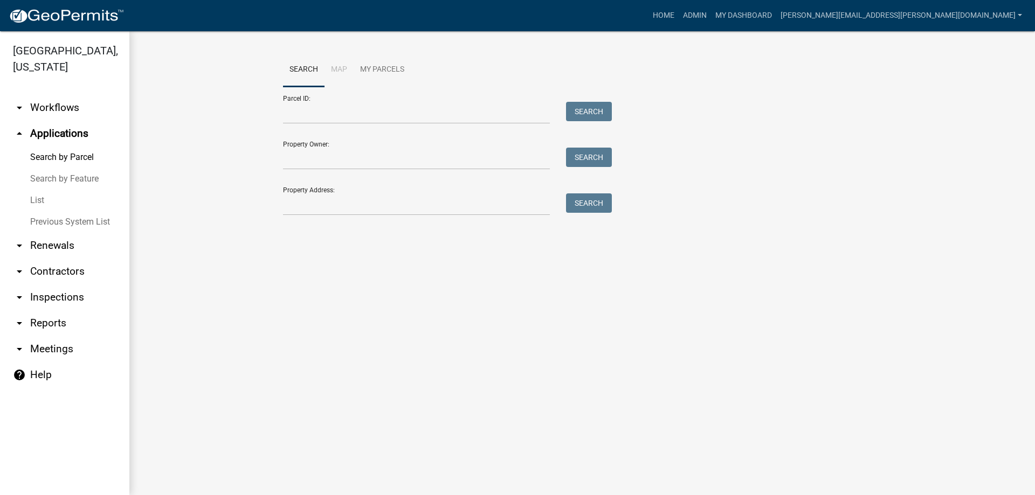
click at [35, 200] on link "List" at bounding box center [64, 201] width 129 height 22
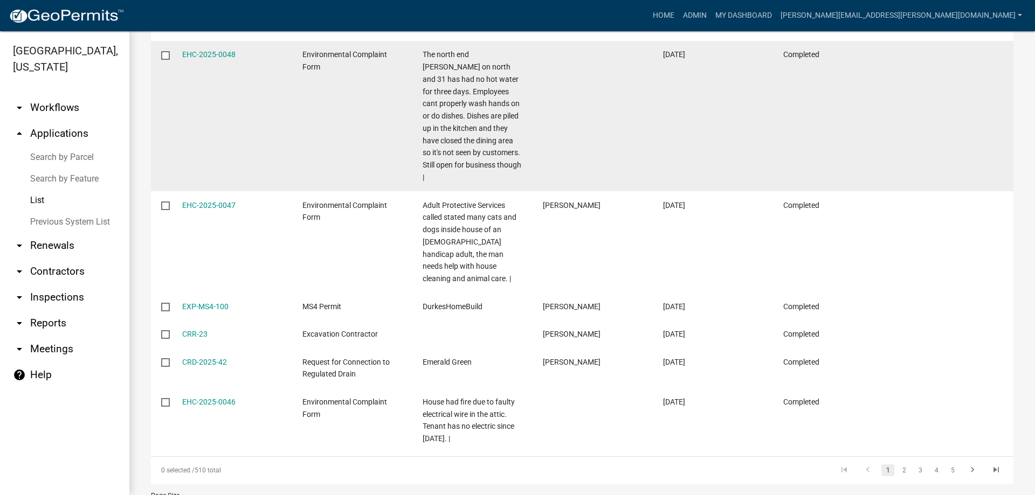
scroll to position [700, 0]
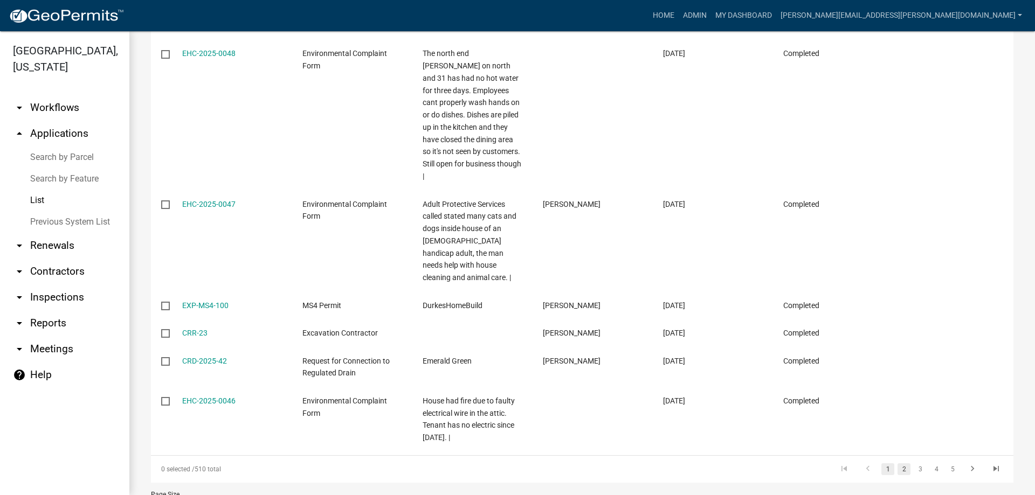
click at [897, 463] on link "2" at bounding box center [903, 469] width 13 height 12
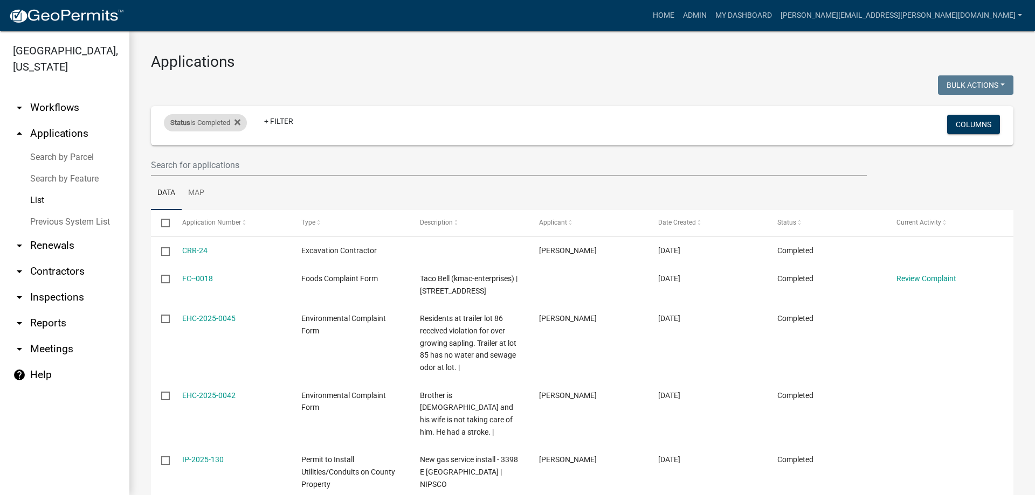
click at [207, 117] on div "Status is Completed" at bounding box center [205, 122] width 83 height 17
click at [174, 157] on select "Select an option Not Started In Progress Completed Expired Locked Withdrawn Voi…" at bounding box center [207, 163] width 108 height 22
select select "1"
click at [154, 152] on select "Select an option Not Started In Progress Completed Expired Locked Withdrawn Voi…" at bounding box center [207, 163] width 108 height 22
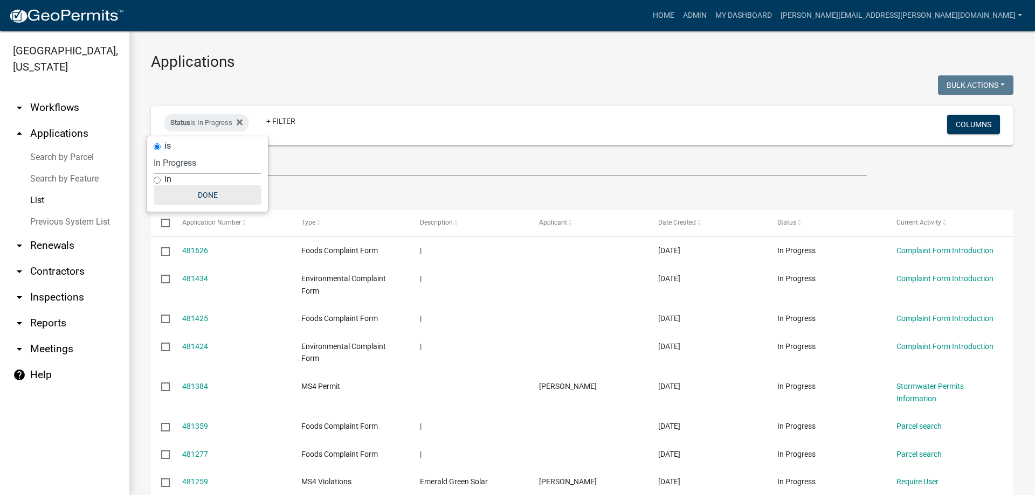
click at [214, 195] on button "Done" at bounding box center [208, 194] width 108 height 19
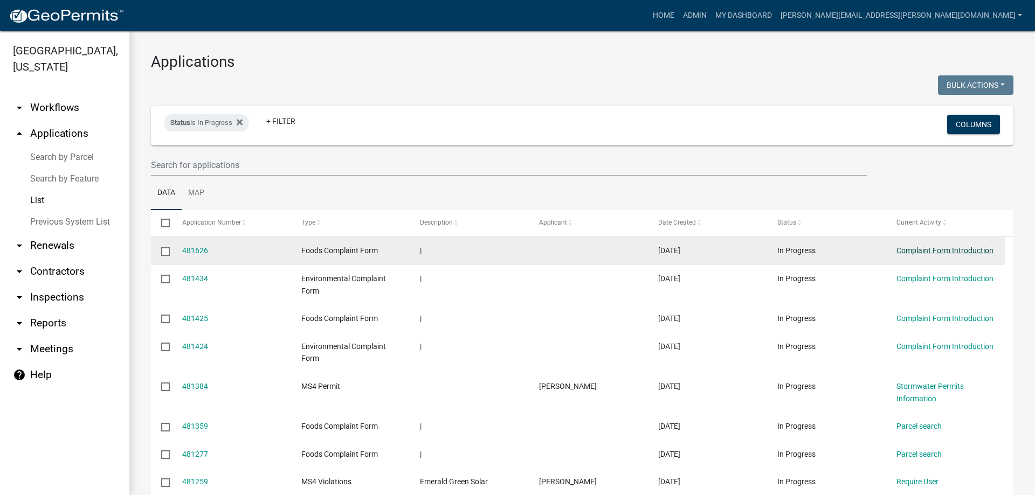
click at [935, 255] on link "Complaint Form Introduction" at bounding box center [944, 250] width 97 height 9
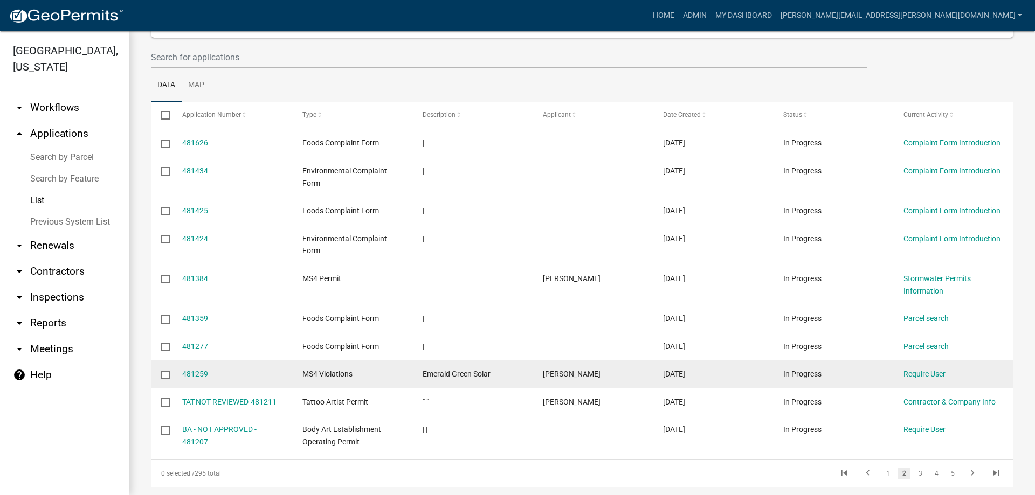
scroll to position [167, 0]
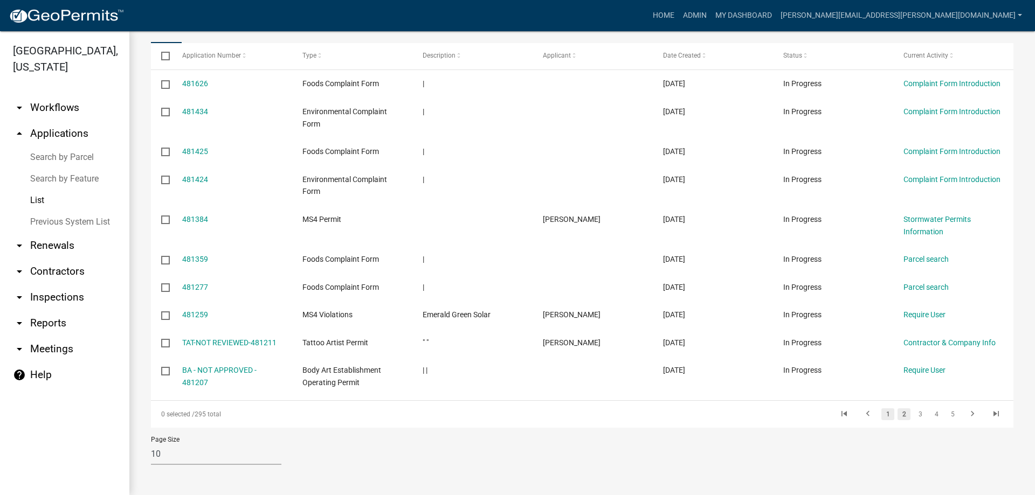
click at [881, 412] on link "1" at bounding box center [887, 414] width 13 height 12
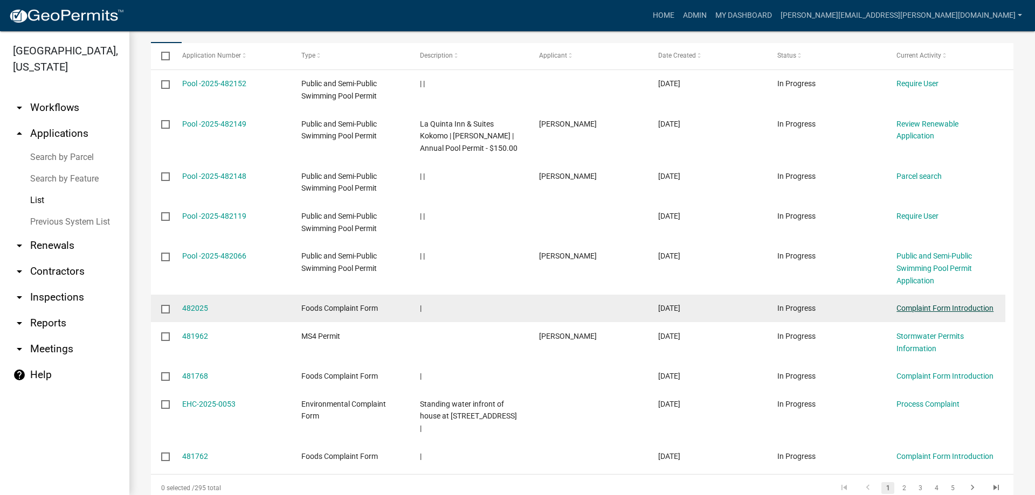
click at [911, 304] on link "Complaint Form Introduction" at bounding box center [944, 308] width 97 height 9
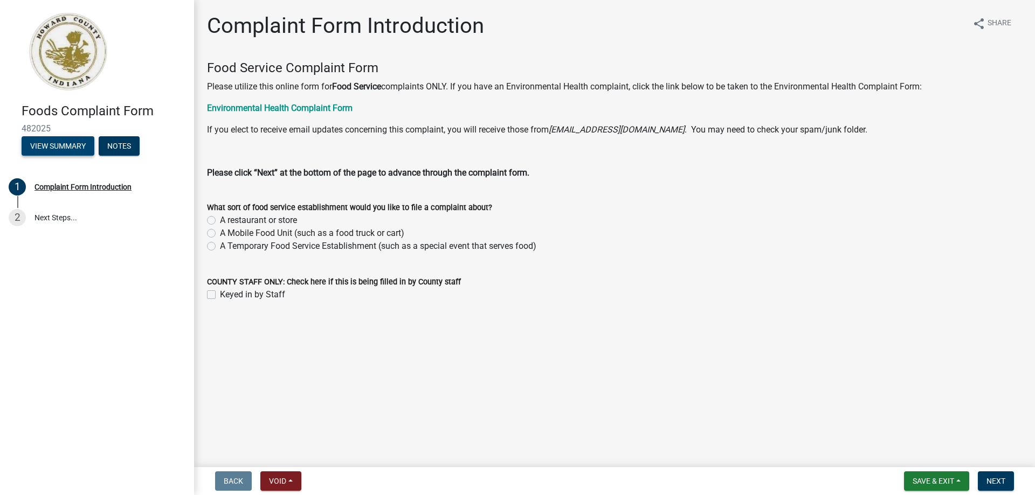
click at [75, 143] on button "View Summary" at bounding box center [58, 145] width 73 height 19
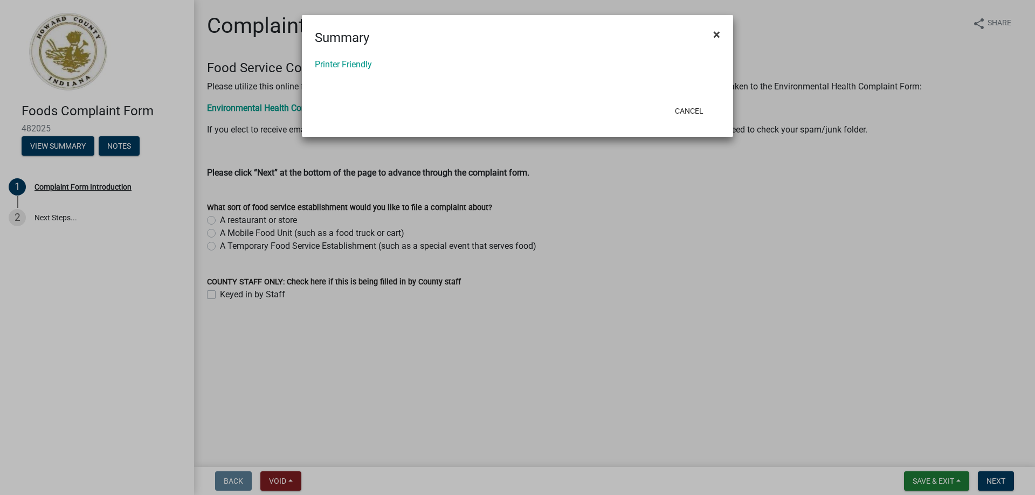
click at [712, 33] on button "×" at bounding box center [716, 34] width 24 height 30
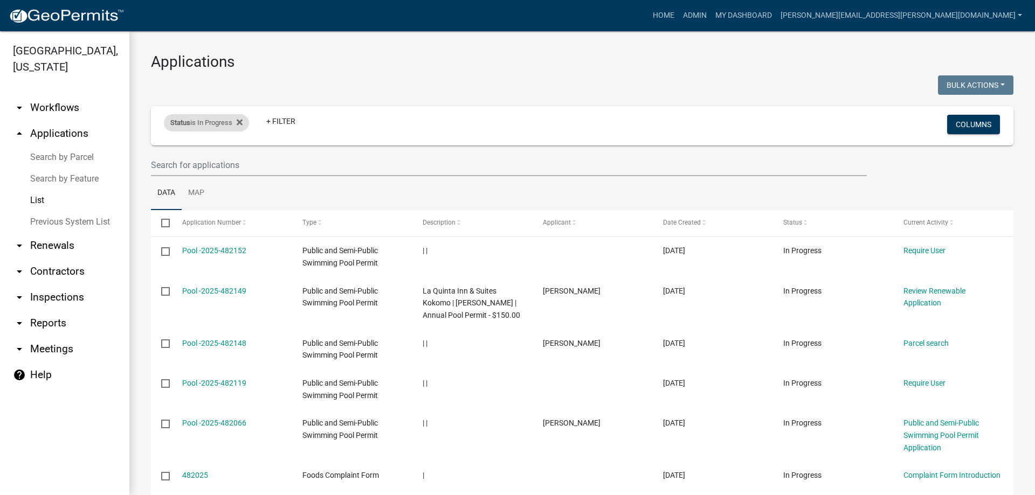
click at [227, 125] on div "Status is In Progress" at bounding box center [206, 122] width 85 height 17
click at [197, 161] on select "Select an option Not Started In Progress Completed Expired Locked Withdrawn Voi…" at bounding box center [208, 163] width 108 height 22
click at [154, 152] on select "Select an option Not Started In Progress Completed Expired Locked Withdrawn Voi…" at bounding box center [208, 163] width 108 height 22
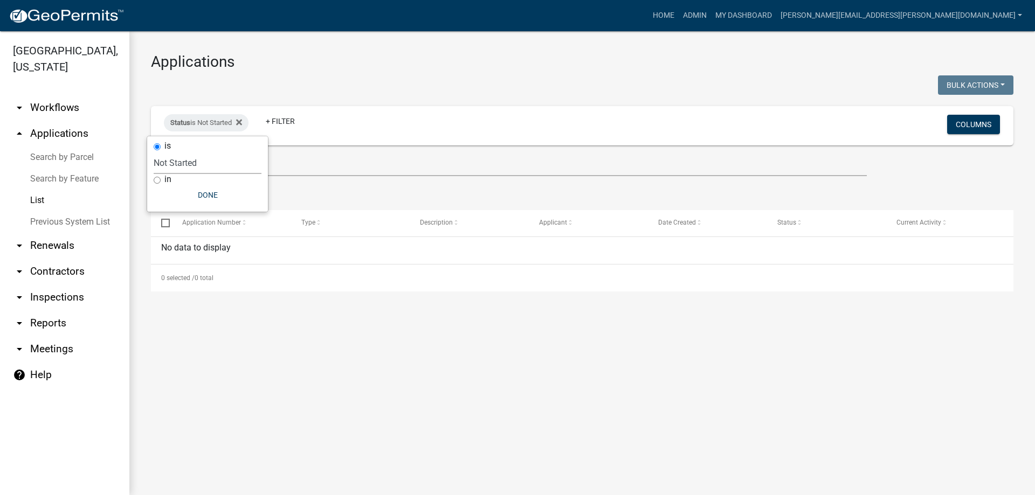
click at [189, 165] on select "Select an option Not Started In Progress Completed Expired Locked Withdrawn Voi…" at bounding box center [208, 163] width 108 height 22
click at [154, 152] on select "Select an option Not Started In Progress Completed Expired Locked Withdrawn Voi…" at bounding box center [208, 163] width 108 height 22
click at [172, 156] on select "Select an option Not Started In Progress Completed Expired Locked Withdrawn Voi…" at bounding box center [206, 163] width 108 height 22
select select "5"
click at [152, 152] on select "Select an option Not Started In Progress Completed Expired Locked Withdrawn Voi…" at bounding box center [206, 163] width 108 height 22
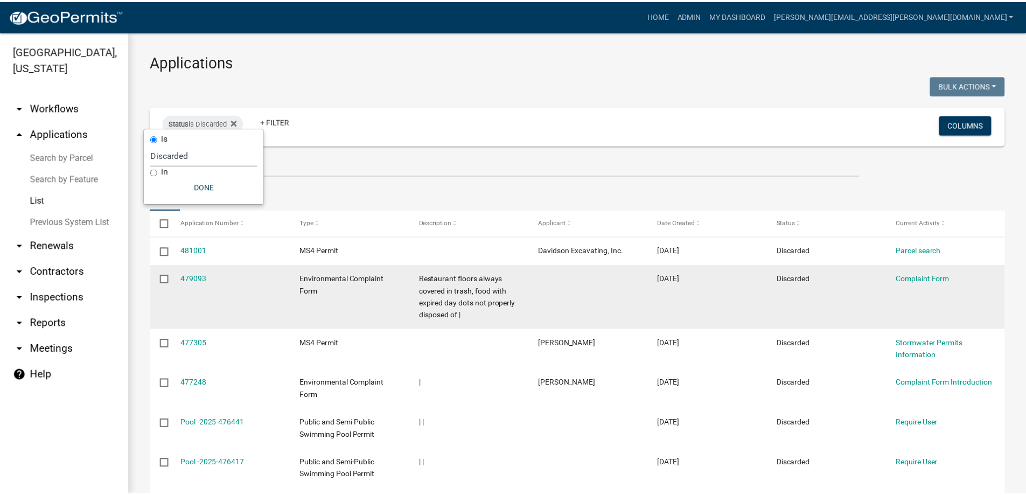
scroll to position [54, 0]
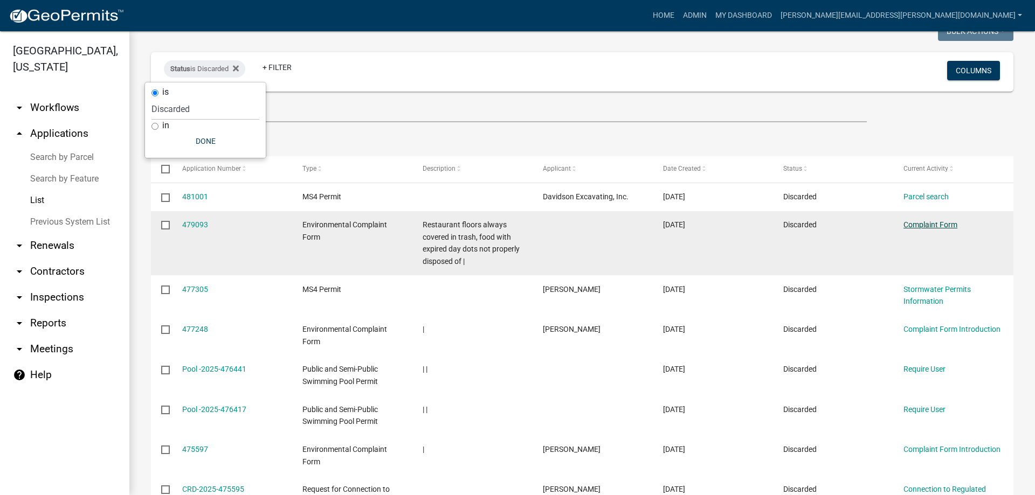
click at [933, 223] on link "Complaint Form" at bounding box center [930, 224] width 54 height 9
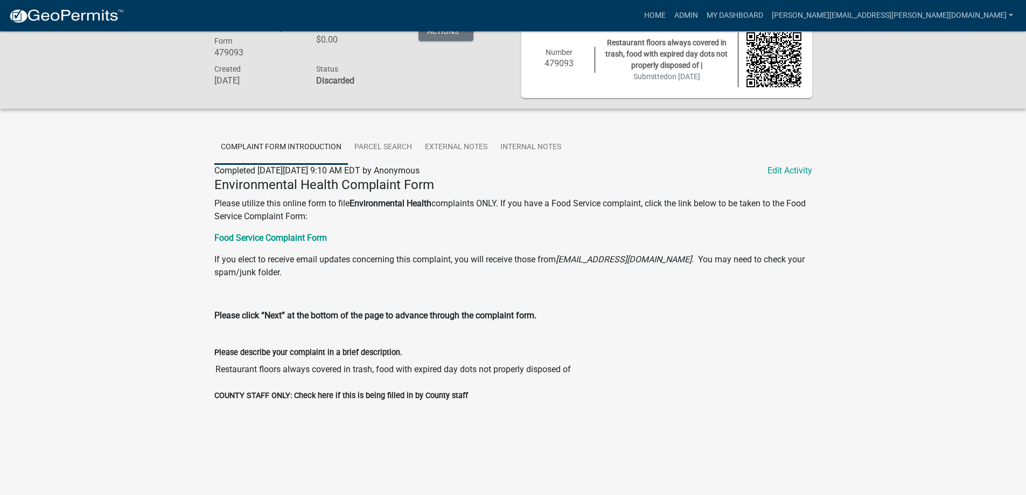
scroll to position [31, 0]
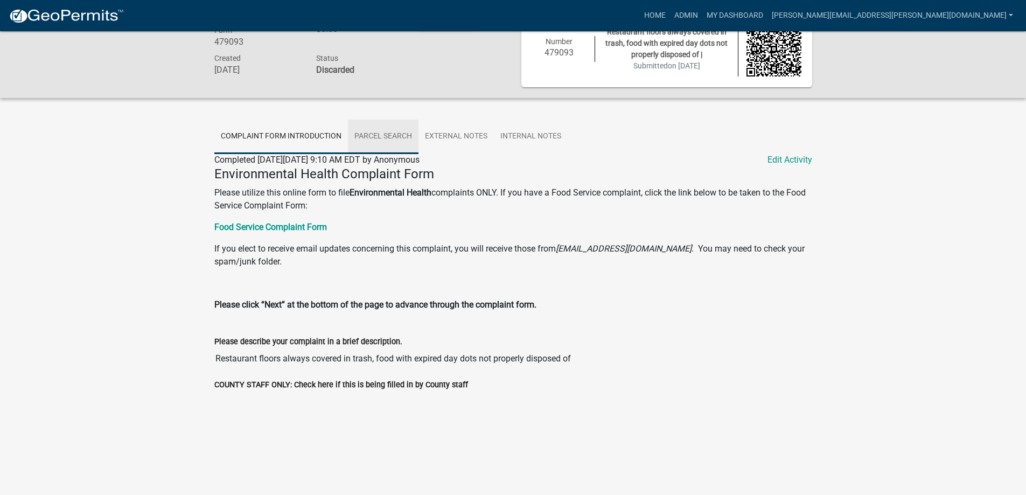
click at [381, 137] on link "Parcel search" at bounding box center [383, 137] width 71 height 34
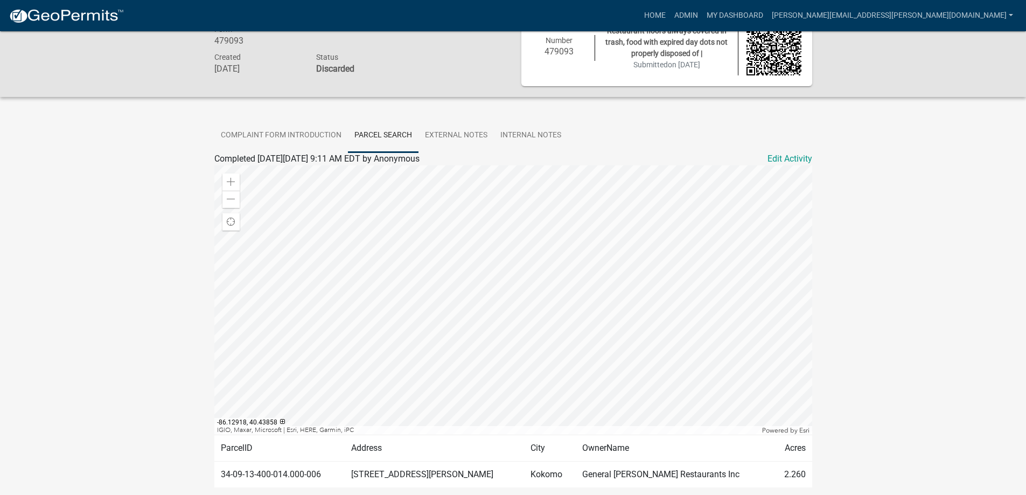
scroll to position [0, 0]
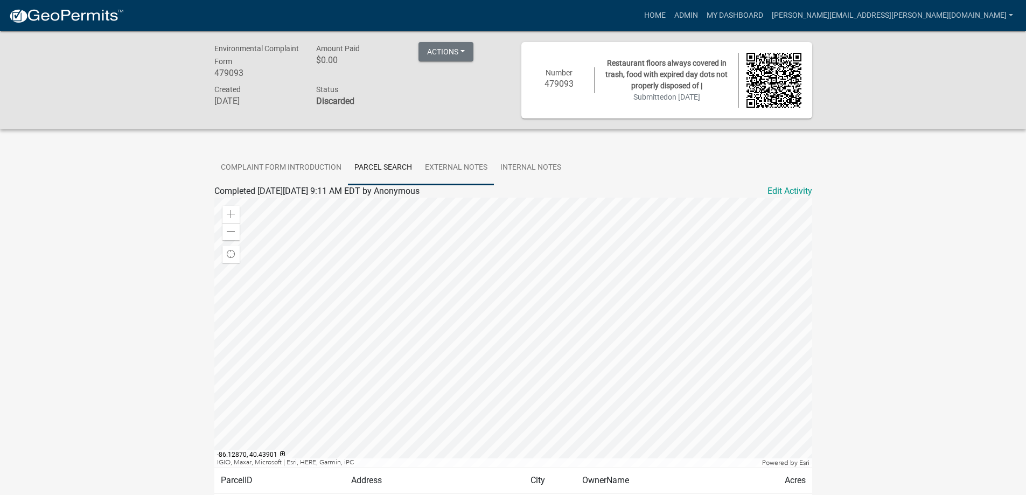
click at [463, 164] on link "External Notes" at bounding box center [456, 168] width 75 height 34
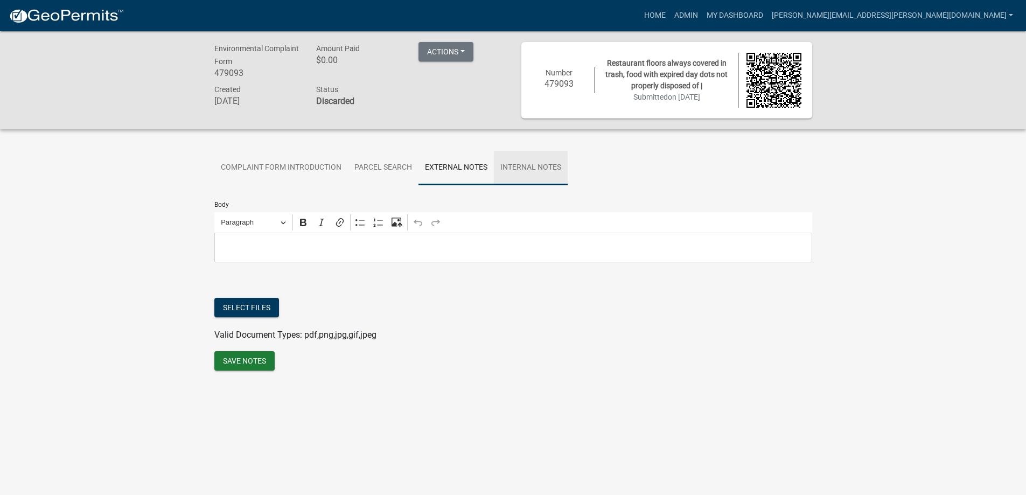
click at [534, 170] on link "Internal Notes" at bounding box center [531, 168] width 74 height 34
click at [386, 172] on link "Parcel search" at bounding box center [383, 168] width 71 height 34
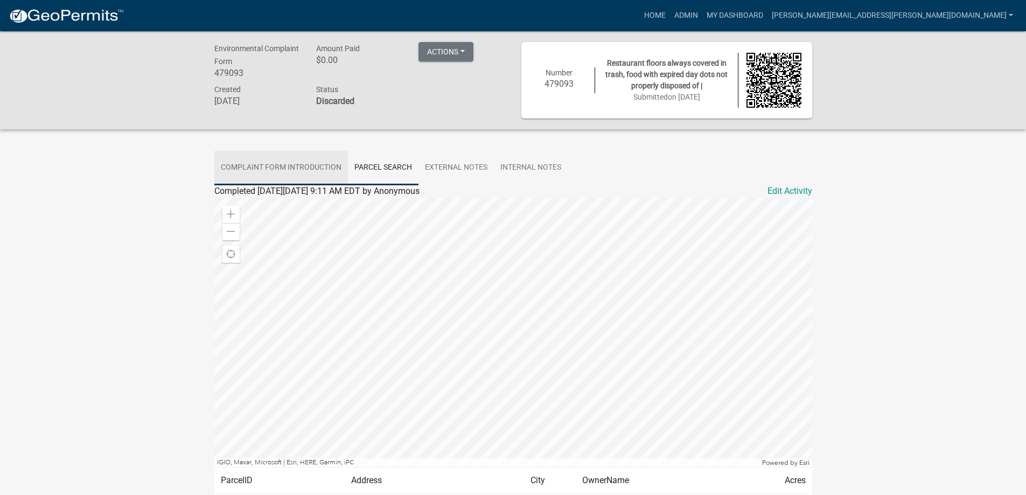
click at [295, 170] on link "Complaint Form Introduction" at bounding box center [281, 168] width 134 height 34
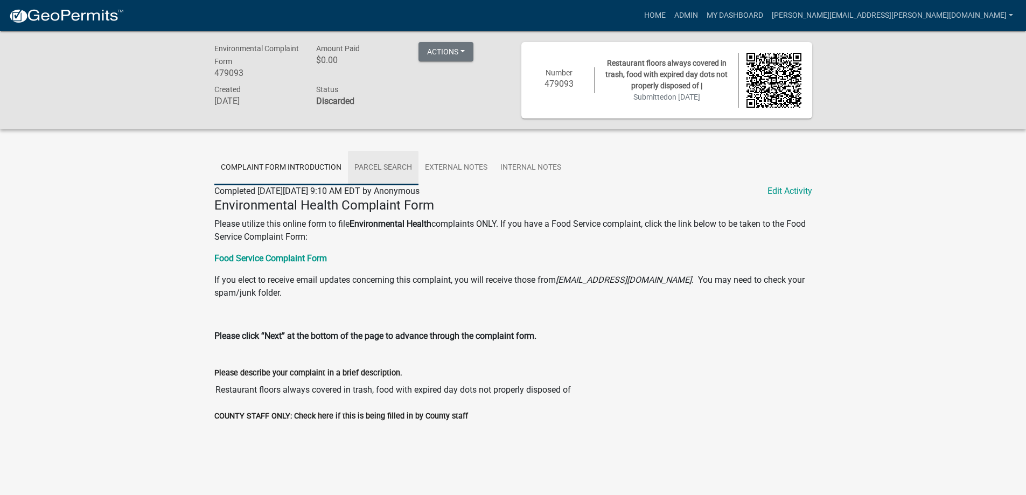
click at [370, 168] on link "Parcel search" at bounding box center [383, 168] width 71 height 34
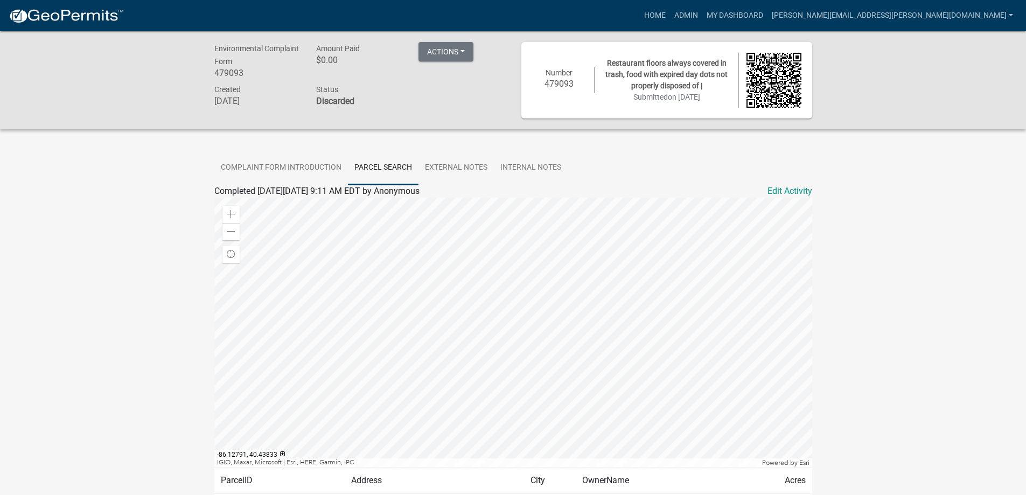
click at [571, 339] on div at bounding box center [513, 332] width 598 height 269
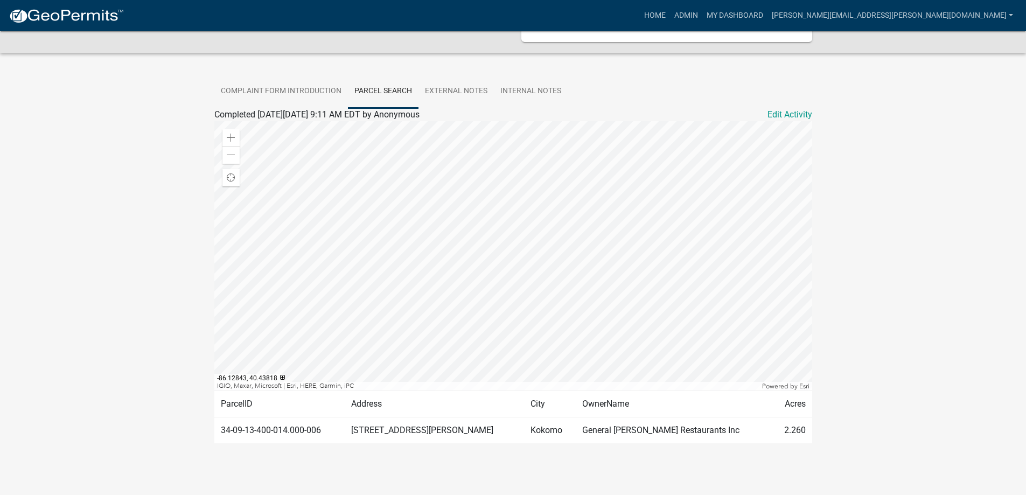
scroll to position [79, 0]
click at [512, 278] on div at bounding box center [513, 253] width 598 height 269
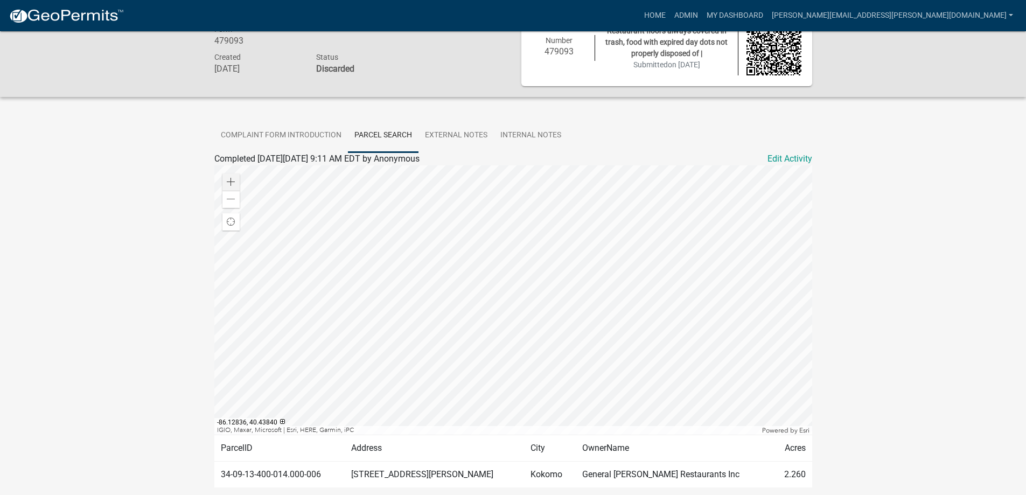
scroll to position [0, 0]
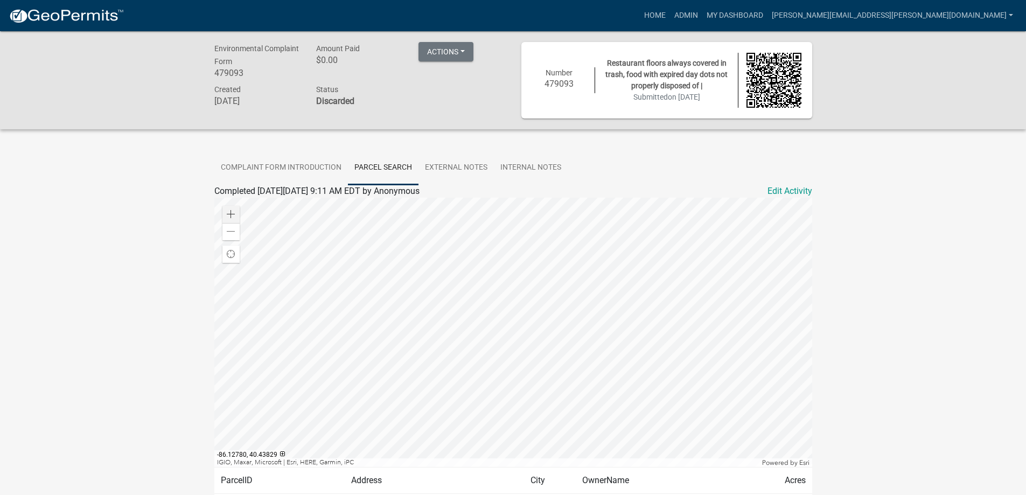
click at [588, 347] on div at bounding box center [513, 332] width 598 height 269
click at [268, 163] on link "Complaint Form Introduction" at bounding box center [281, 168] width 134 height 34
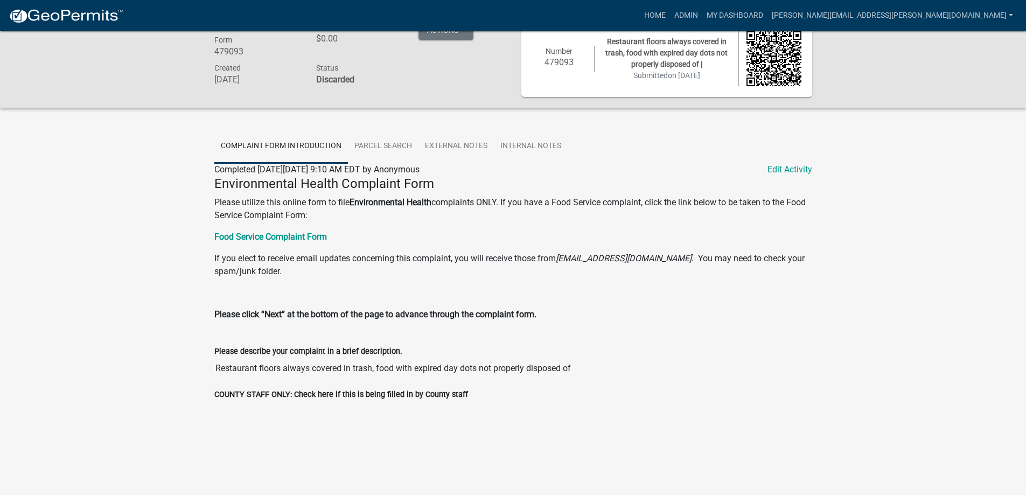
scroll to position [31, 0]
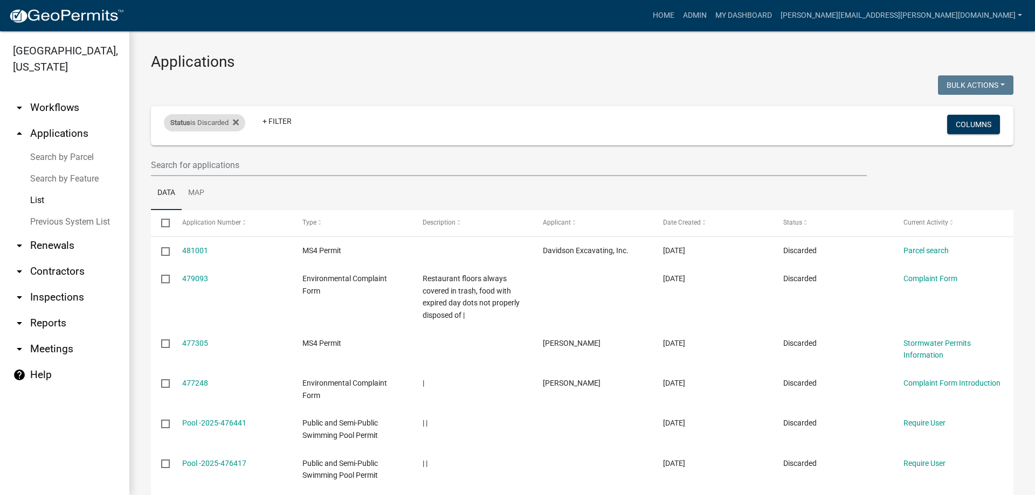
click at [226, 124] on div "Status is Discarded" at bounding box center [204, 122] width 81 height 17
click at [191, 165] on select "Select an option Not Started In Progress Completed Expired Locked Withdrawn Voi…" at bounding box center [205, 163] width 108 height 22
click at [151, 152] on select "Select an option Not Started In Progress Completed Expired Locked Withdrawn Voi…" at bounding box center [205, 163] width 108 height 22
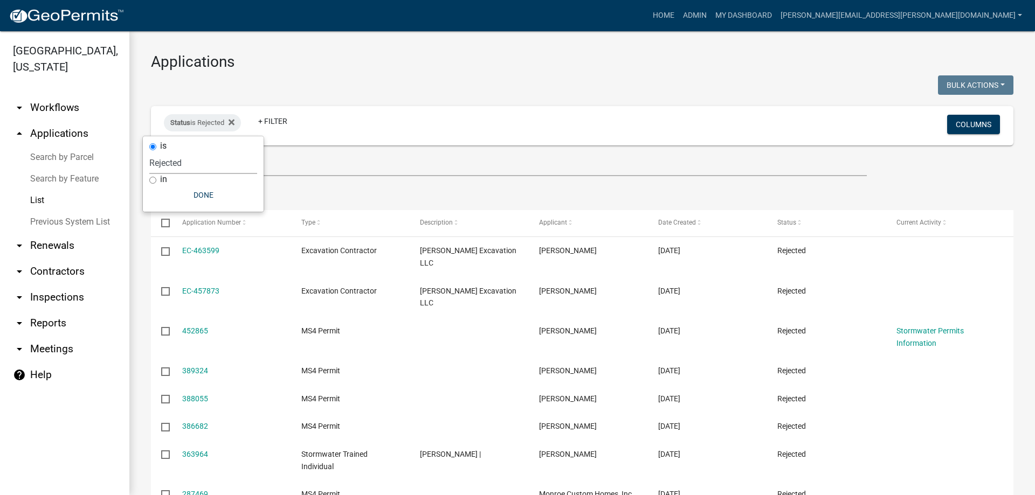
click at [177, 158] on select "Select an option Not Started In Progress Completed Expired Locked Withdrawn Voi…" at bounding box center [203, 163] width 108 height 22
select select "3"
click at [149, 152] on select "Select an option Not Started In Progress Completed Expired Locked Withdrawn Voi…" at bounding box center [203, 163] width 108 height 22
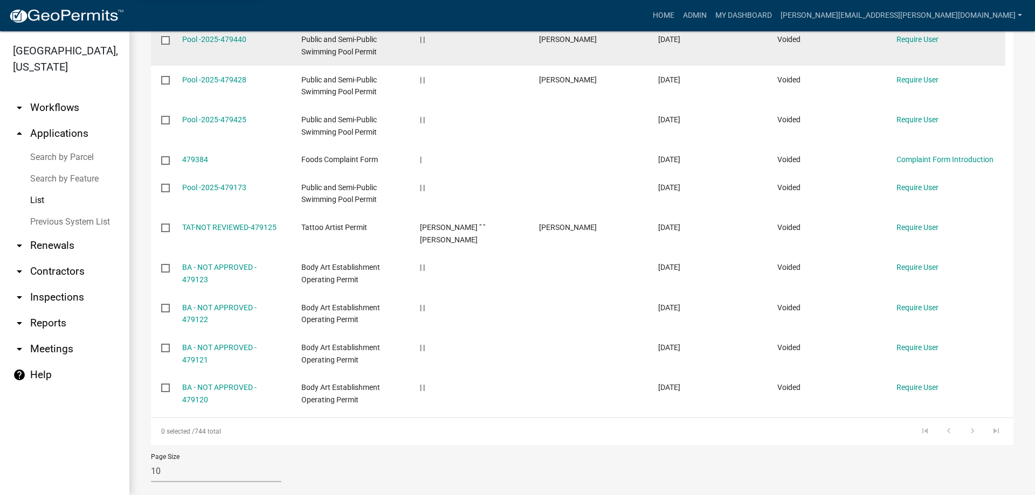
scroll to position [216, 0]
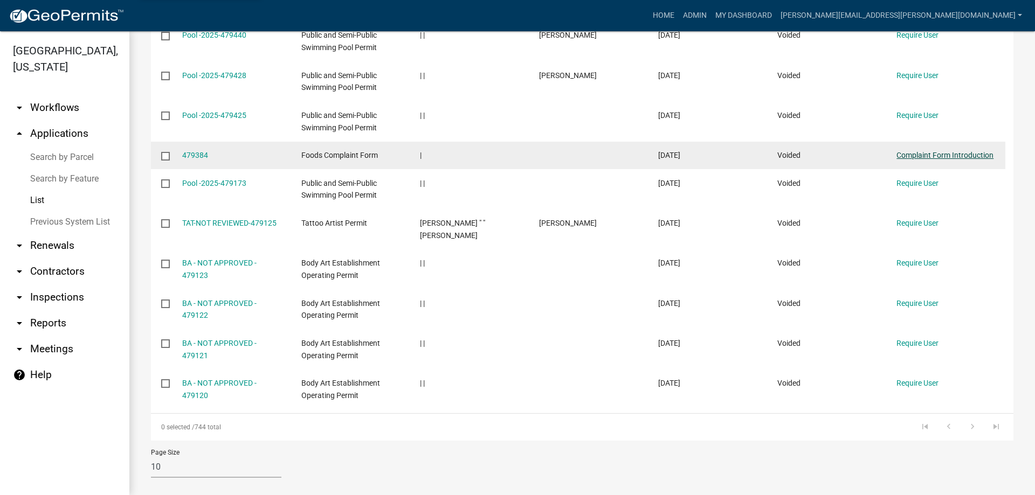
click at [935, 155] on link "Complaint Form Introduction" at bounding box center [944, 155] width 97 height 9
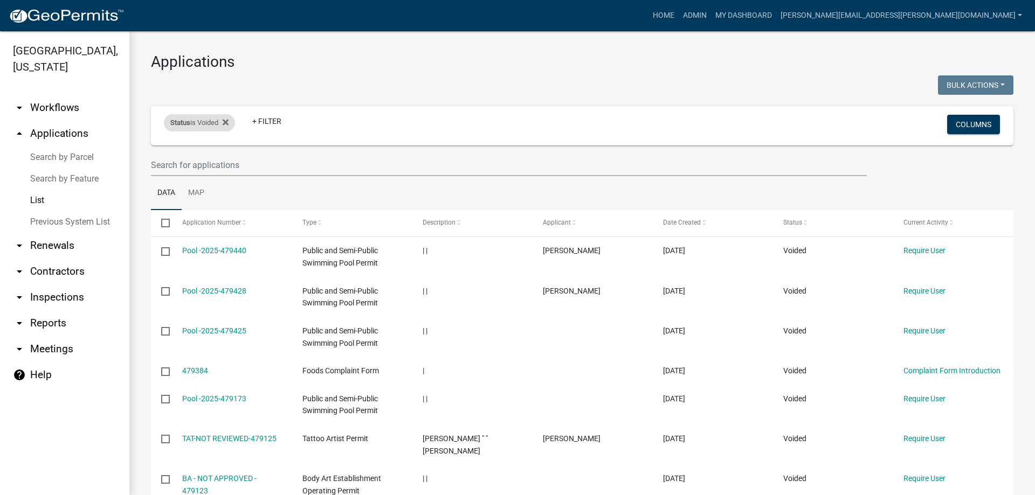
click at [206, 123] on div "Status is Voided" at bounding box center [199, 122] width 71 height 17
click at [162, 154] on select "Select an option Not Started In Progress Completed Expired Locked Withdrawn Voi…" at bounding box center [201, 163] width 108 height 22
select select "2"
click at [153, 152] on select "Select an option Not Started In Progress Completed Expired Locked Withdrawn Voi…" at bounding box center [201, 163] width 108 height 22
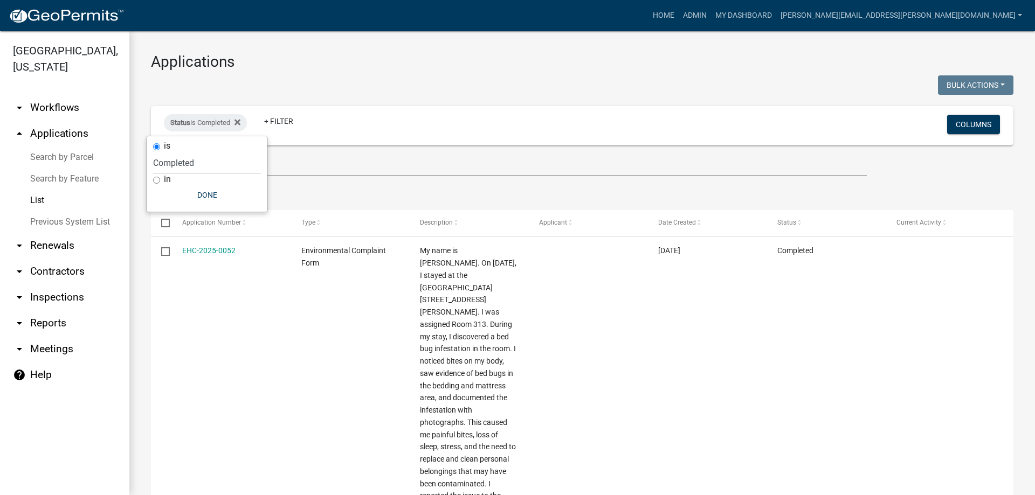
click at [47, 247] on link "arrow_drop_down Renewals" at bounding box center [64, 246] width 129 height 26
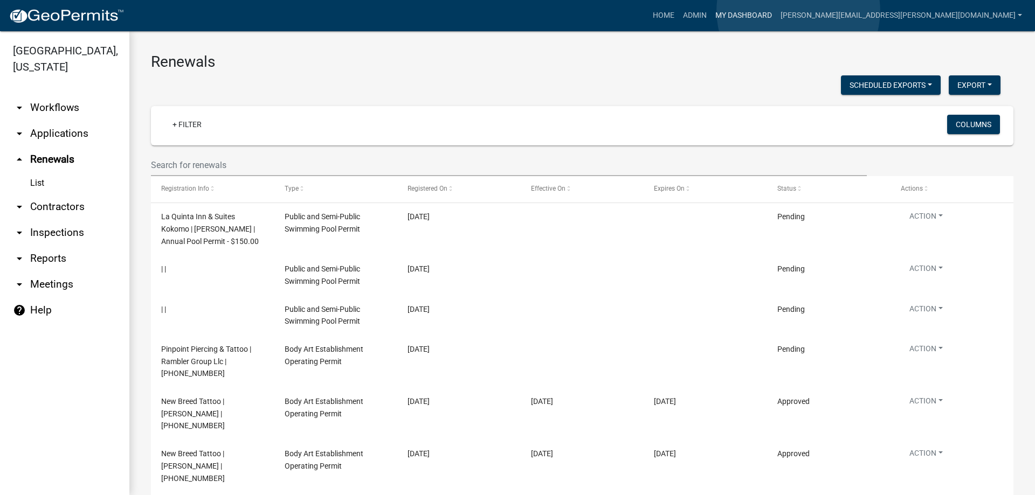
click at [776, 11] on link "My Dashboard" at bounding box center [743, 15] width 65 height 20
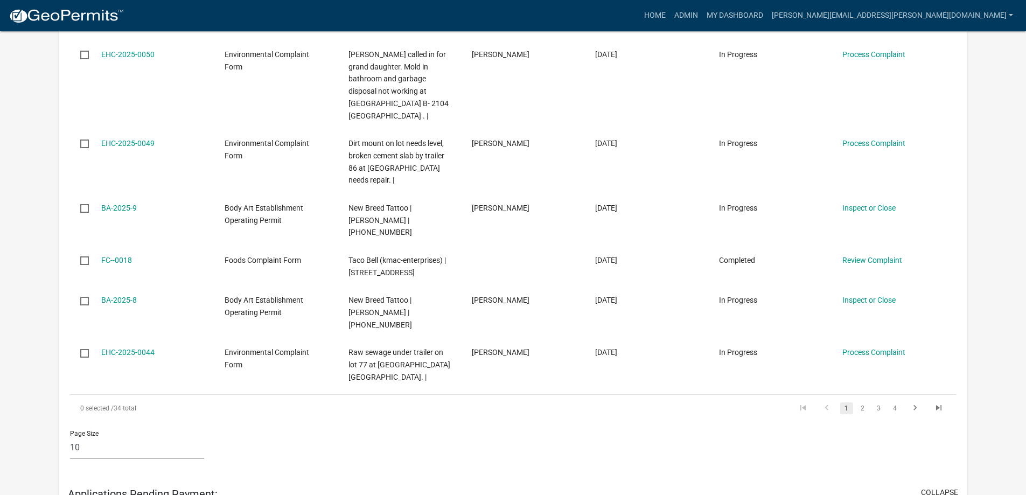
scroll to position [336, 0]
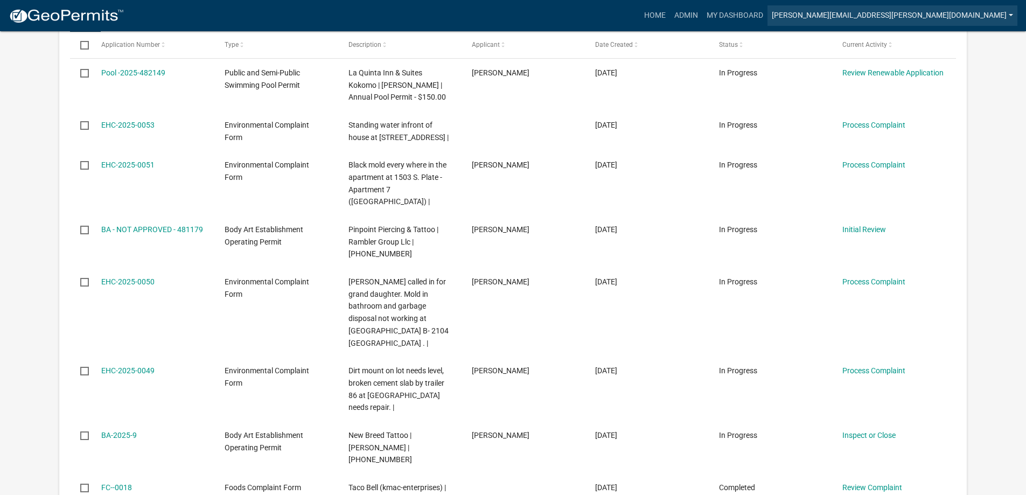
click at [927, 11] on link "[PERSON_NAME][EMAIL_ADDRESS][PERSON_NAME][DOMAIN_NAME]" at bounding box center [893, 15] width 250 height 20
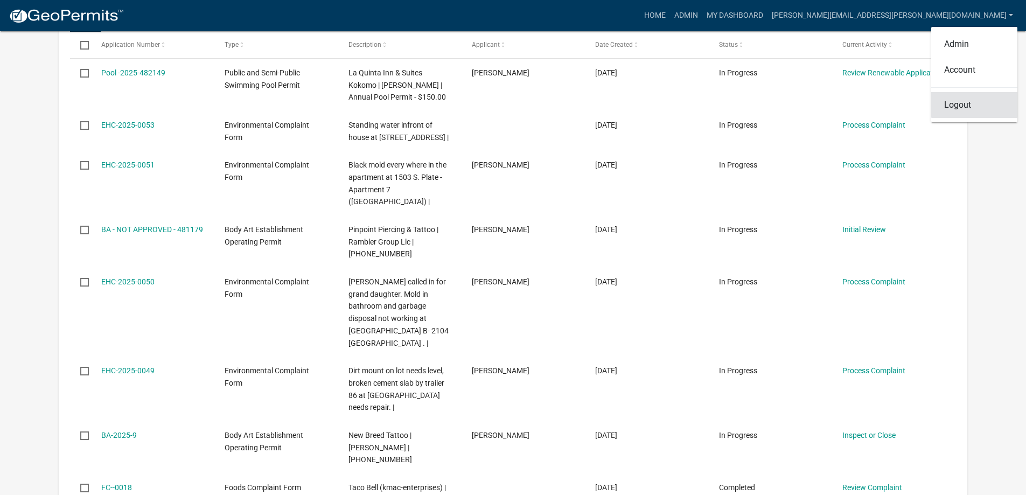
click at [963, 103] on link "Logout" at bounding box center [975, 105] width 86 height 26
